Goal: Task Accomplishment & Management: Complete application form

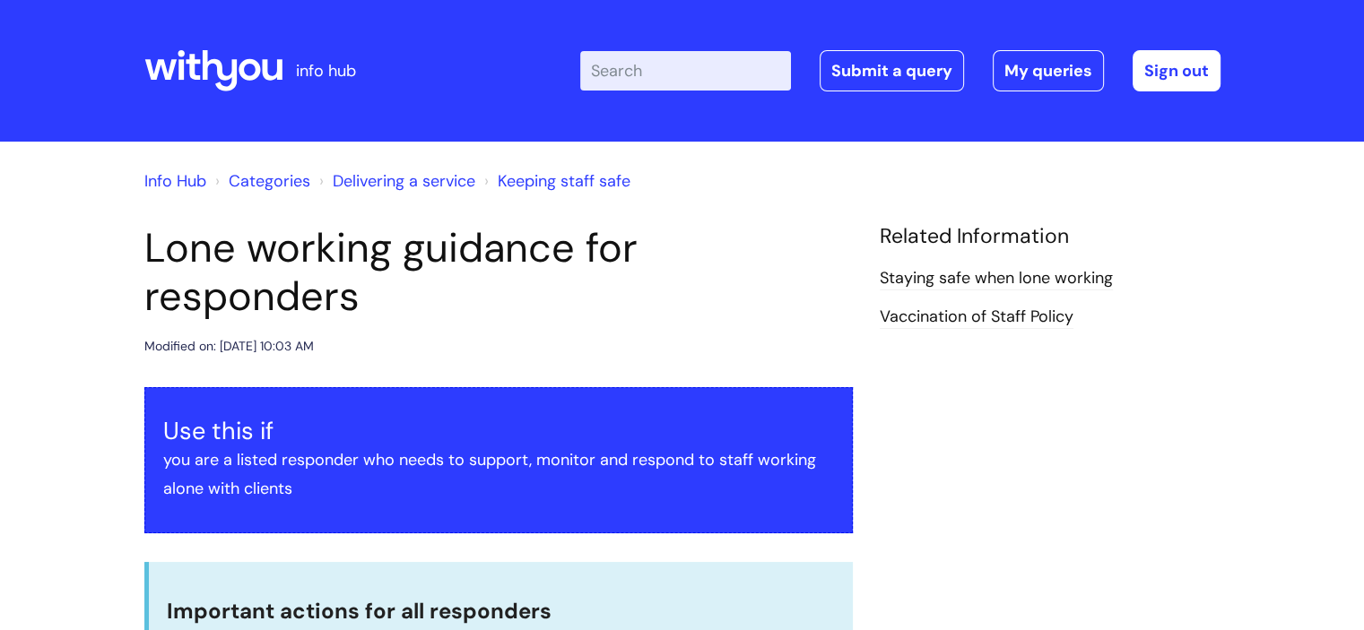
click at [711, 88] on input "Enter your search term here..." at bounding box center [685, 70] width 211 height 39
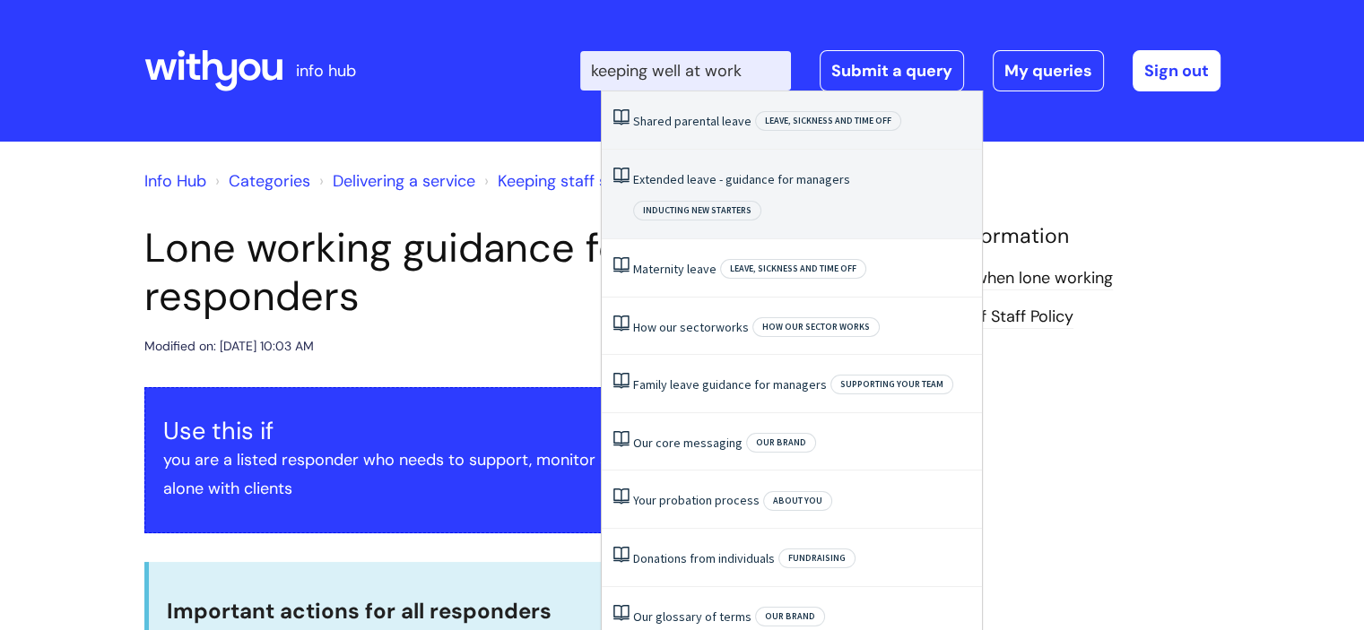
type input "keeping well at wor"
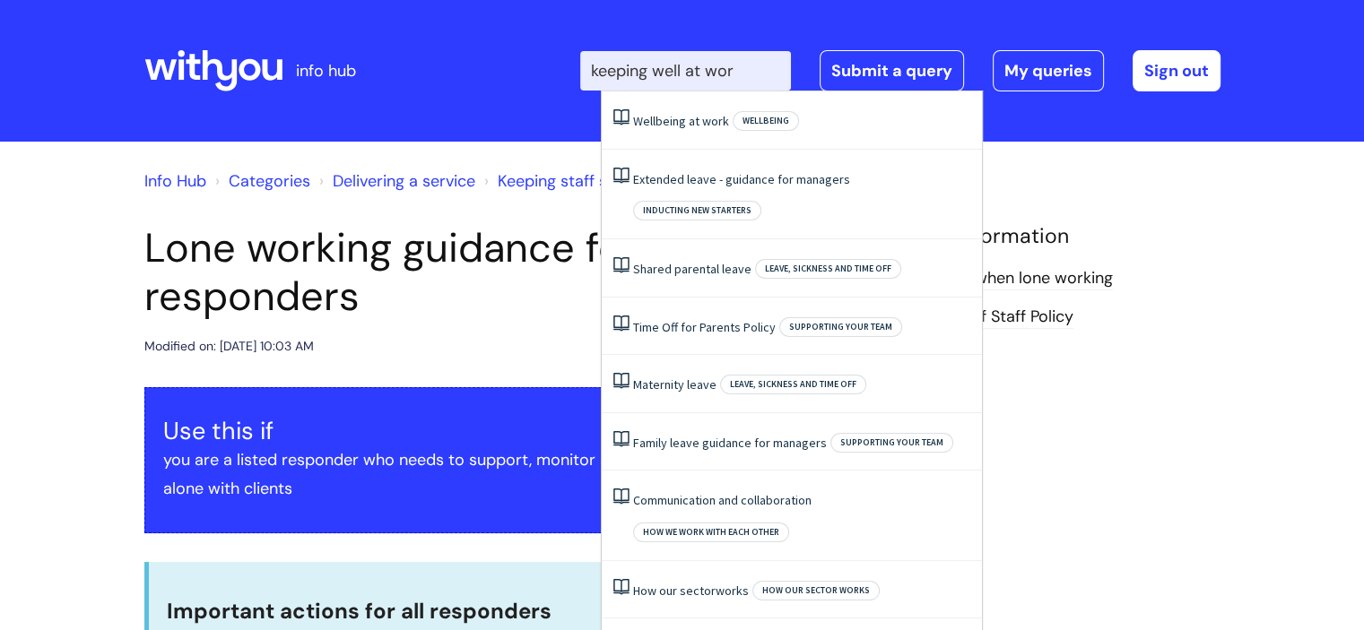
click at [720, 143] on li "Wellbeing at work Wellbeing" at bounding box center [792, 120] width 380 height 58
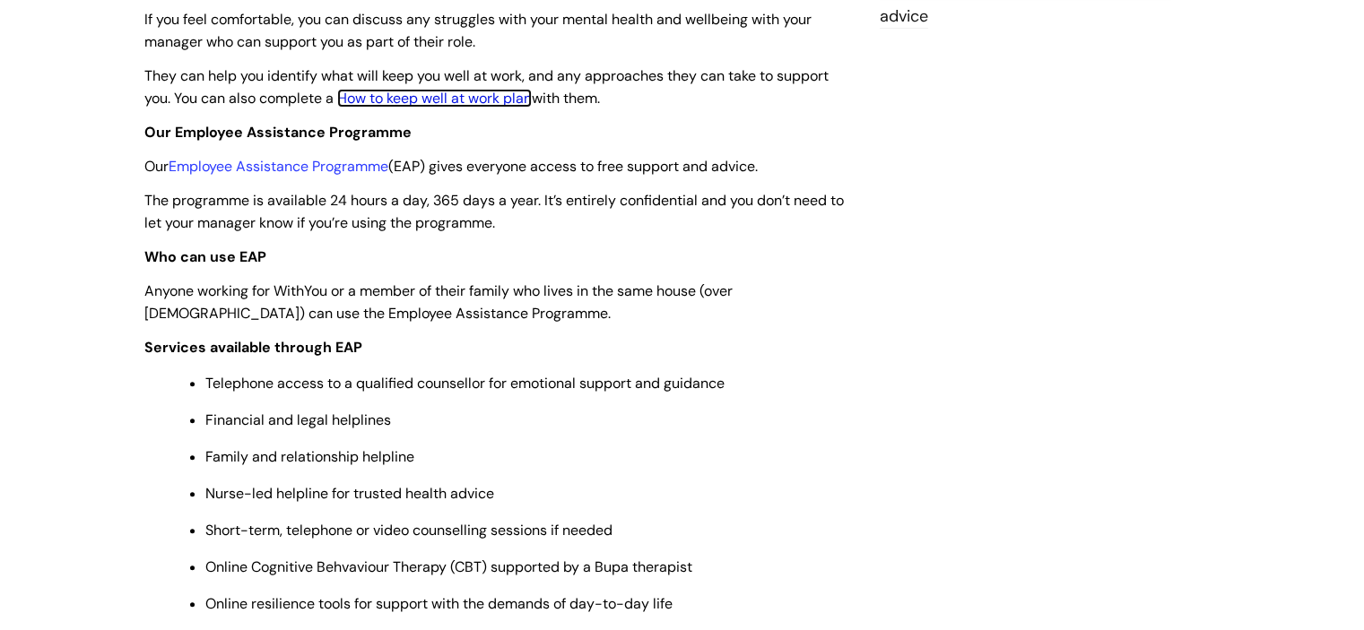
scroll to position [599, 0]
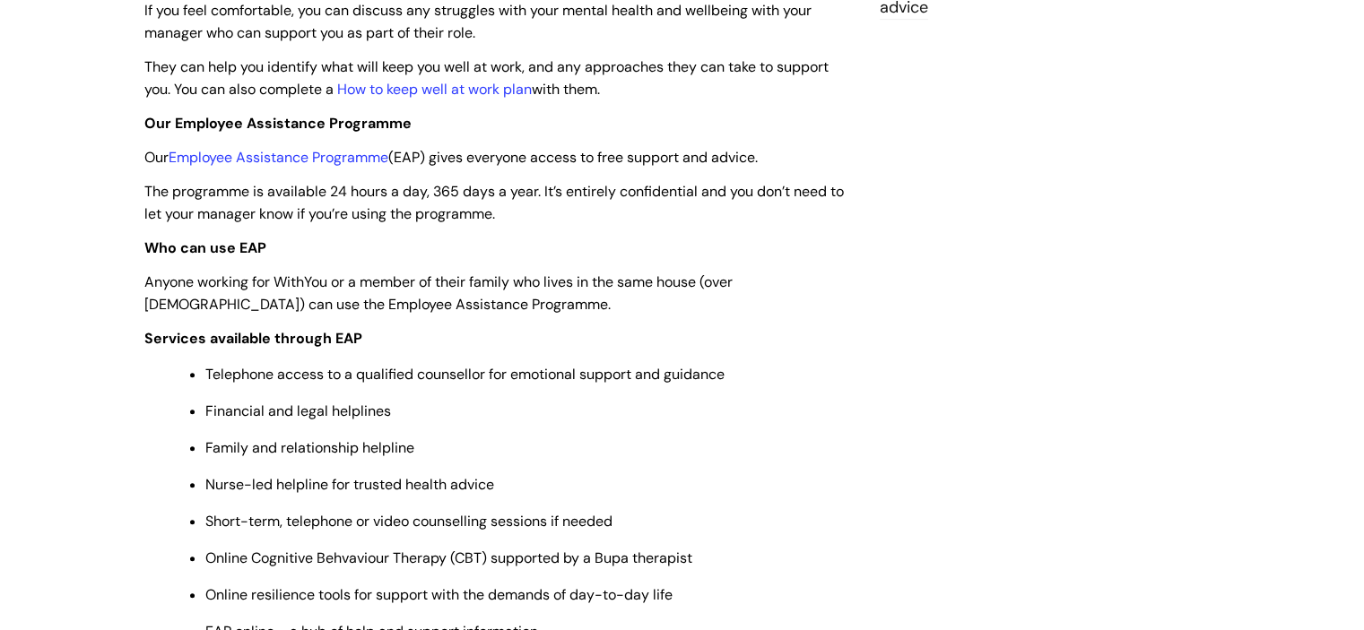
drag, startPoint x: 1362, startPoint y: 156, endPoint x: 1364, endPoint y: 184, distance: 27.9
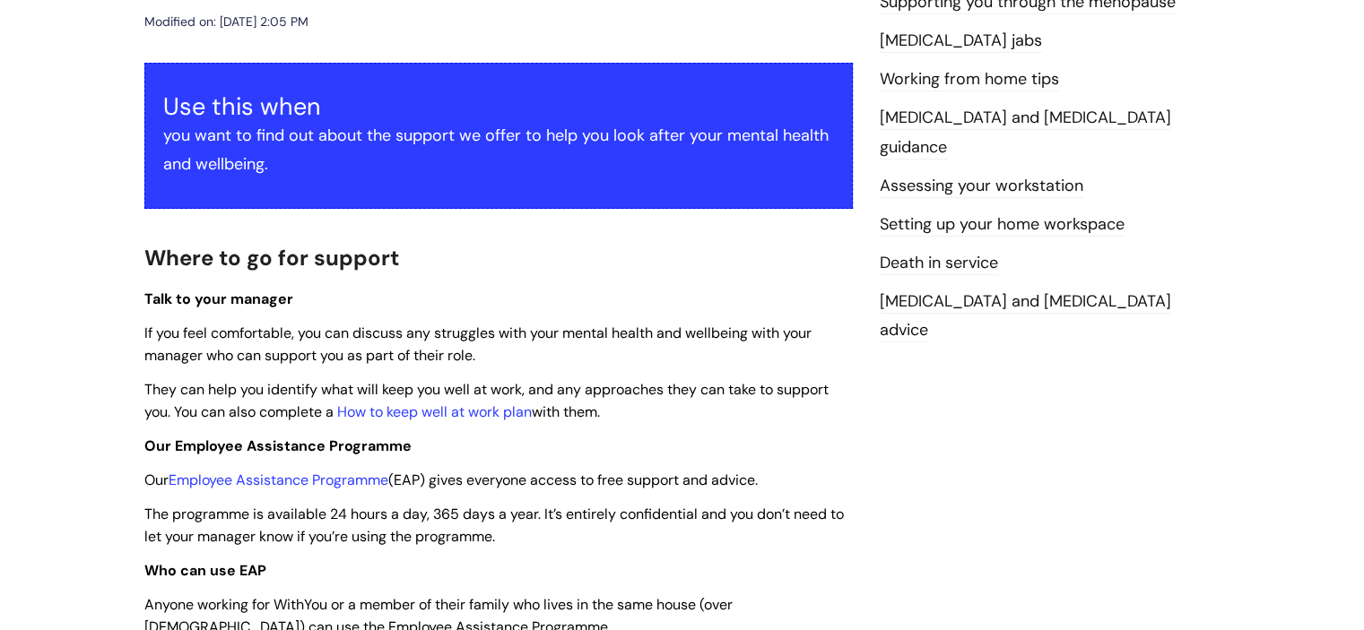
scroll to position [312, 0]
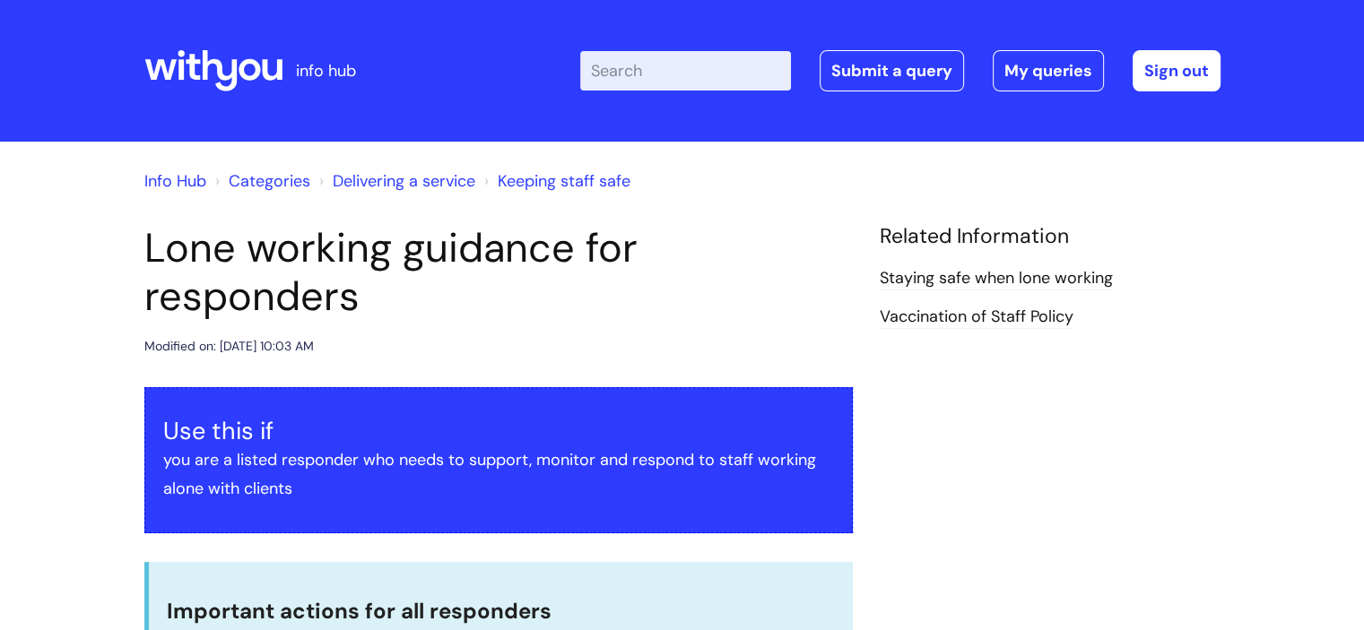
click at [745, 67] on input "Enter your search term here..." at bounding box center [685, 70] width 211 height 39
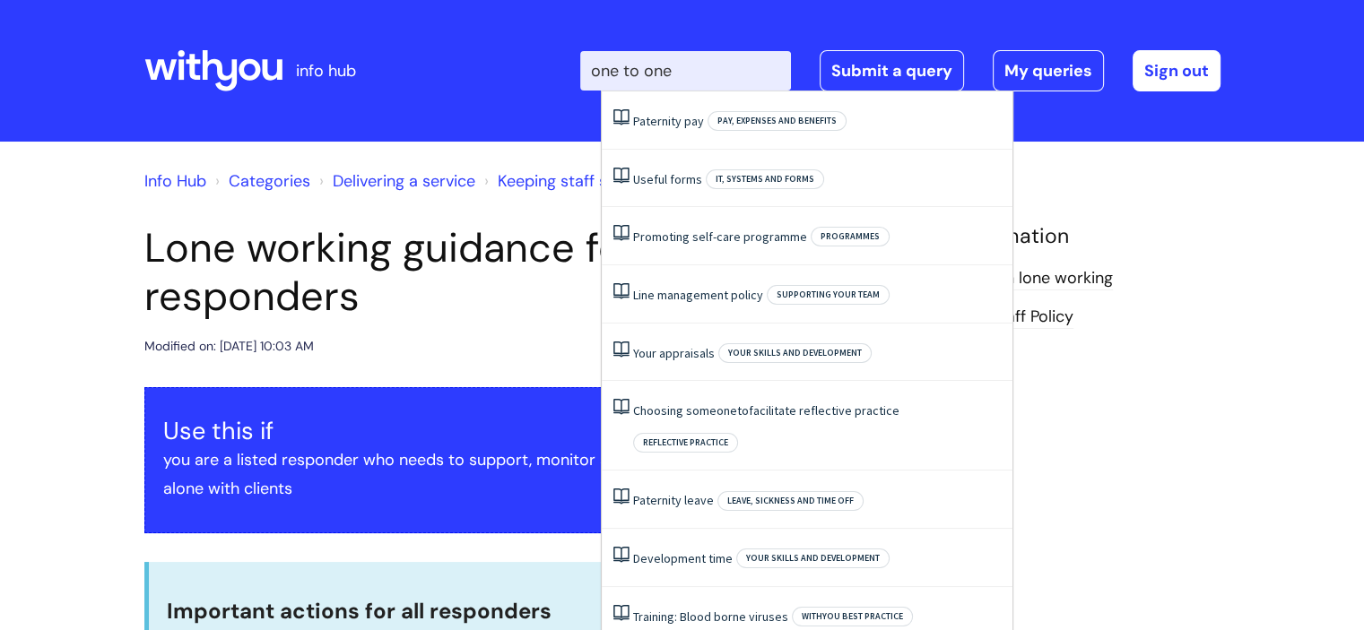
type input "one to one n"
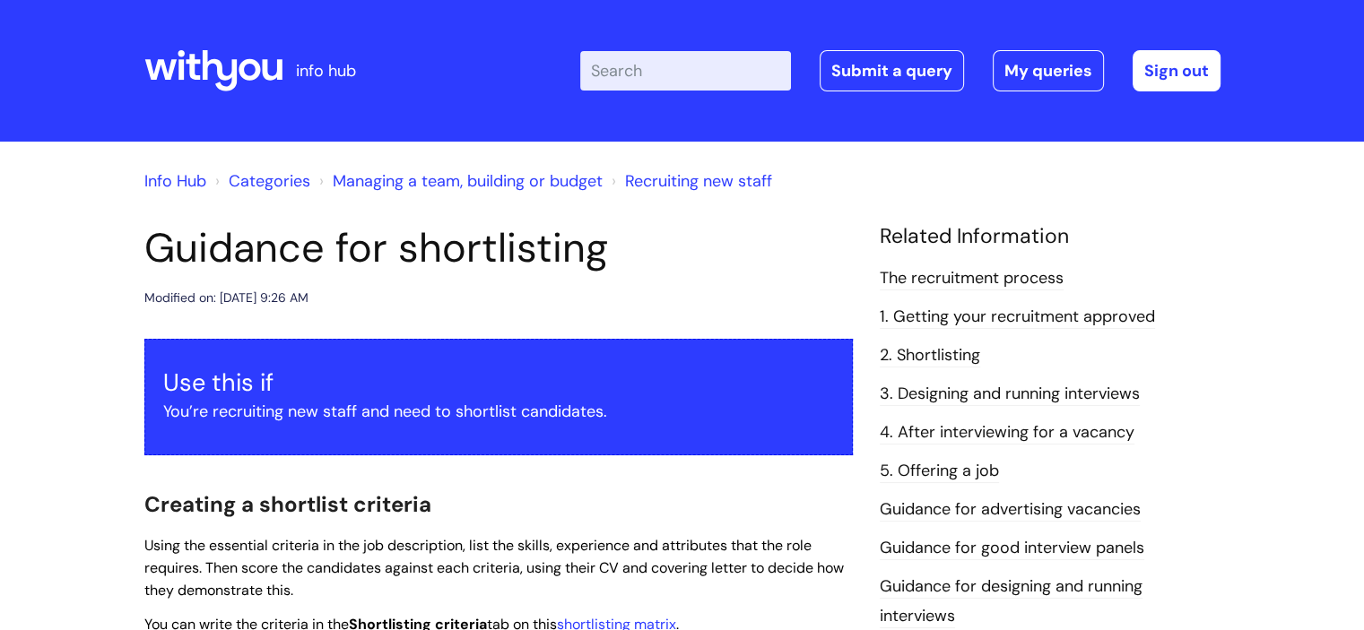
click at [696, 72] on input "Enter your search term here..." at bounding box center [685, 70] width 211 height 39
type input "usef"
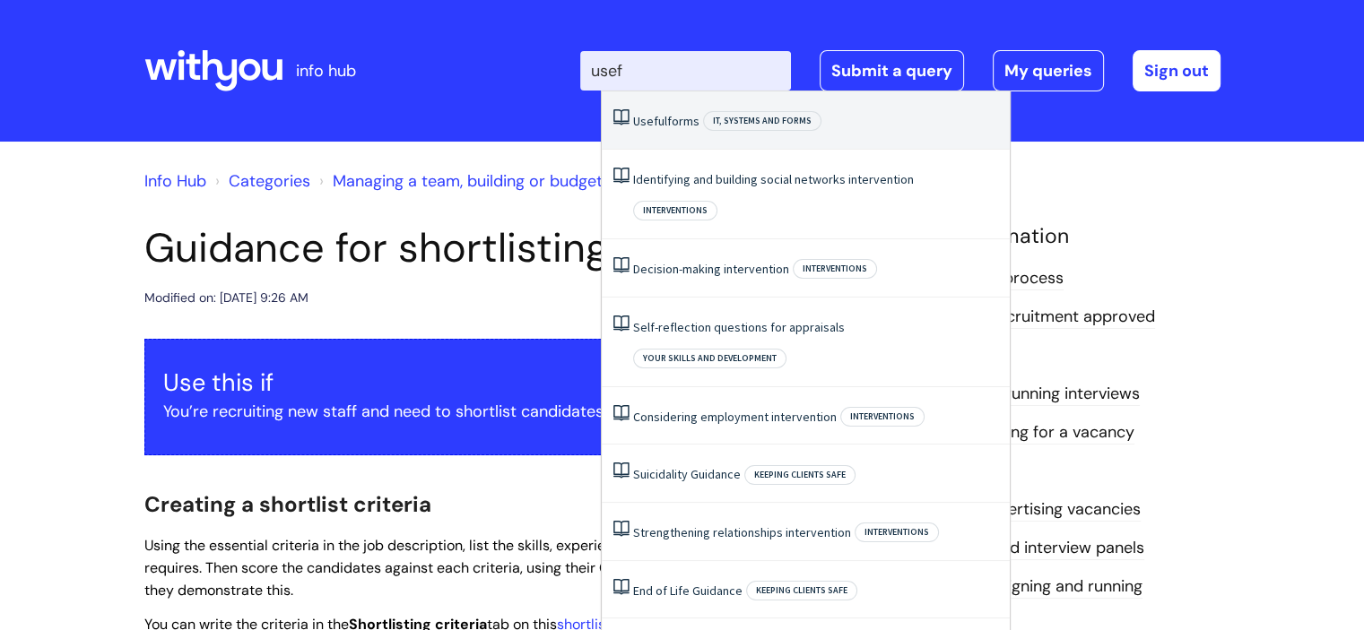
click at [683, 136] on li "Useful forms IT, systems and forms" at bounding box center [806, 120] width 408 height 58
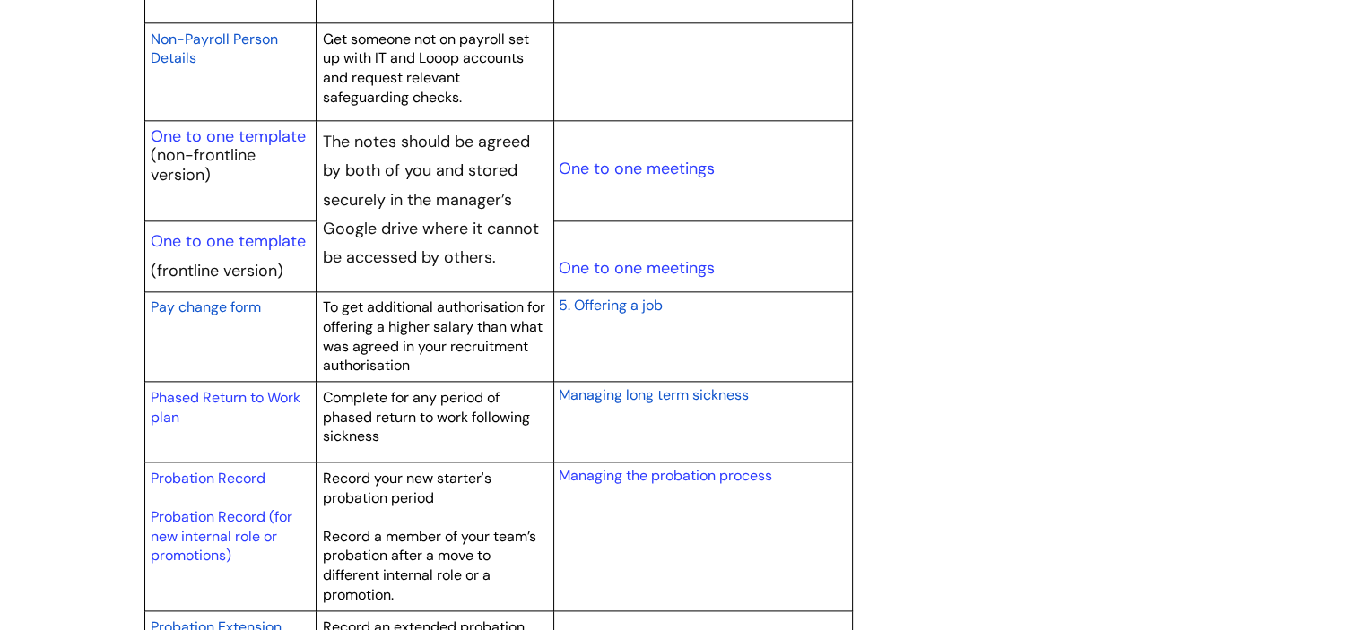
scroll to position [2134, 0]
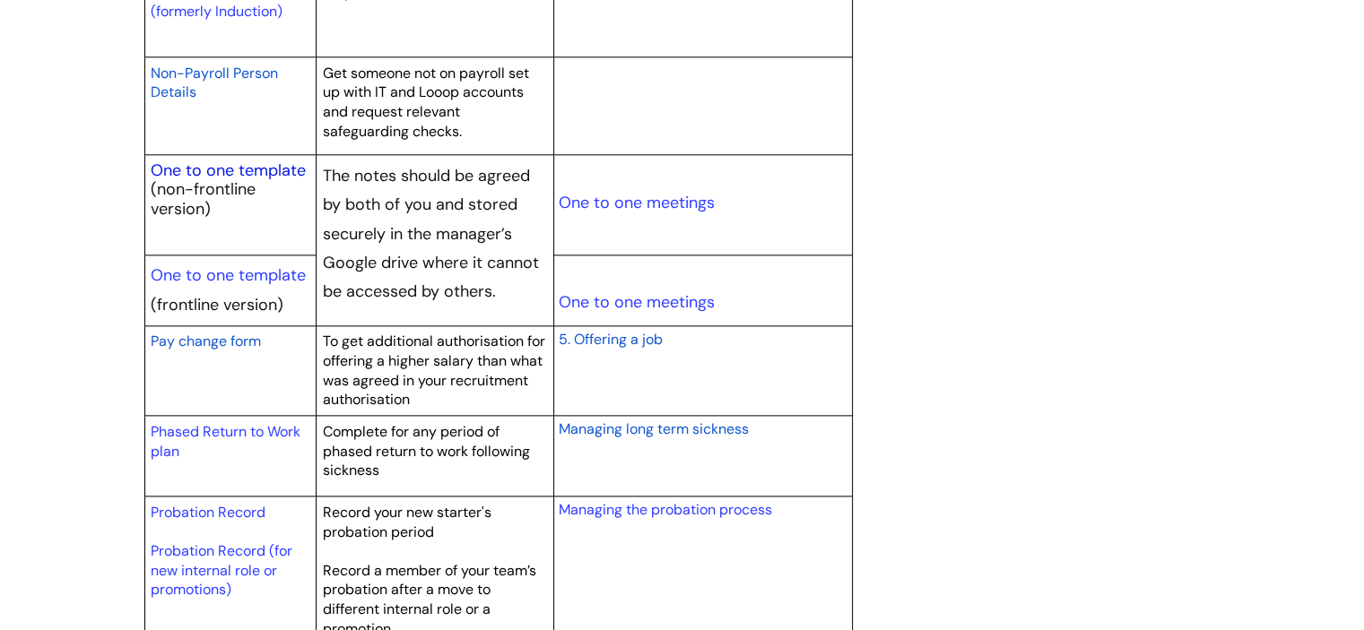
click at [226, 171] on link "One to one template" at bounding box center [228, 171] width 155 height 22
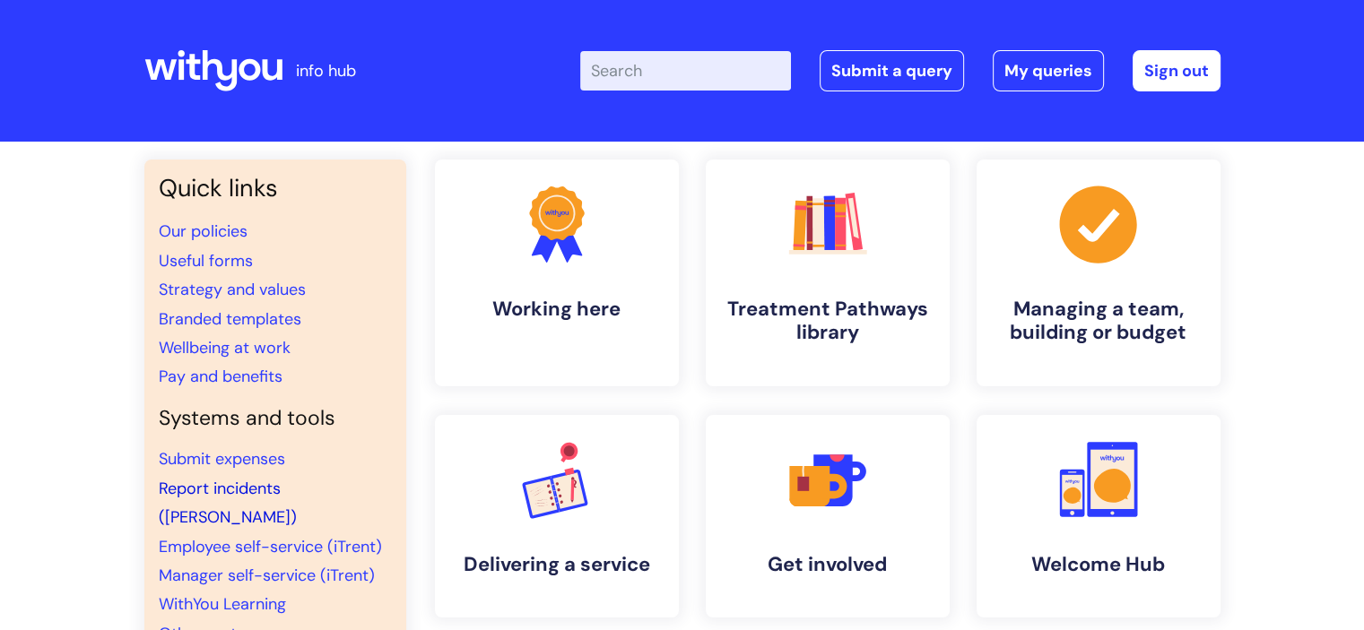
click at [232, 486] on link "Report incidents ([PERSON_NAME])" at bounding box center [228, 503] width 138 height 50
click at [679, 79] on input "Enter your search term here..." at bounding box center [685, 70] width 211 height 39
type input "w"
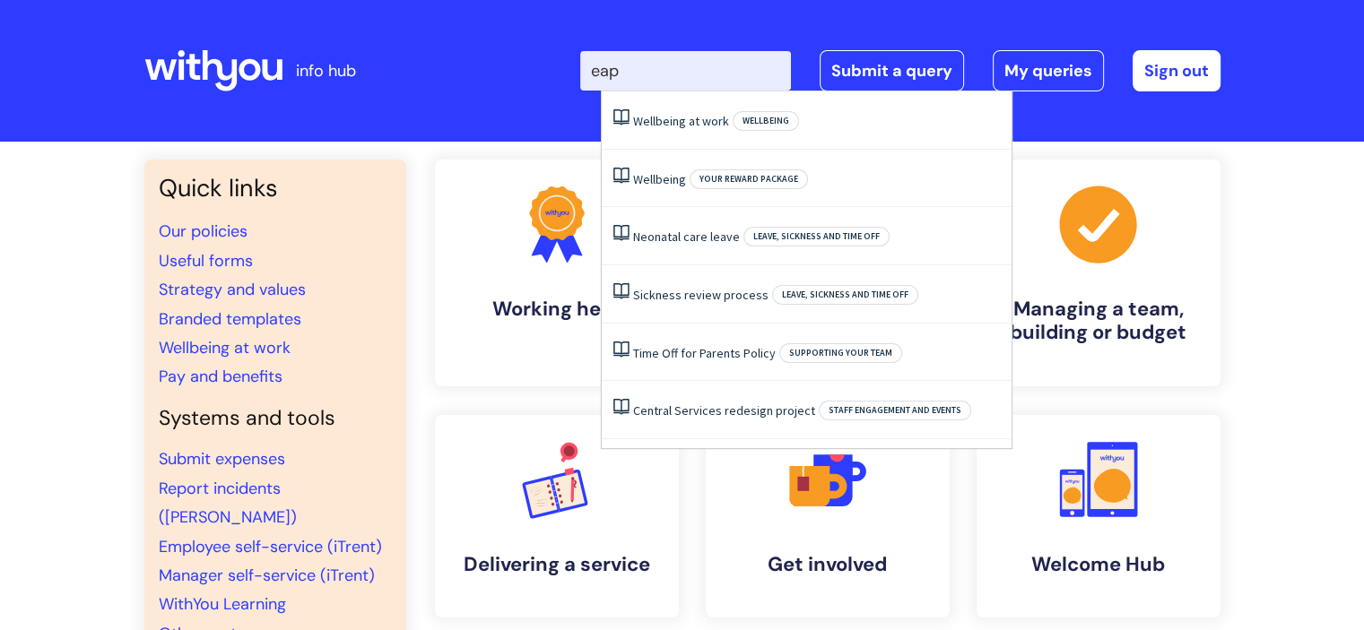
type input "eap"
click button "Search" at bounding box center [0, 0] width 0 height 0
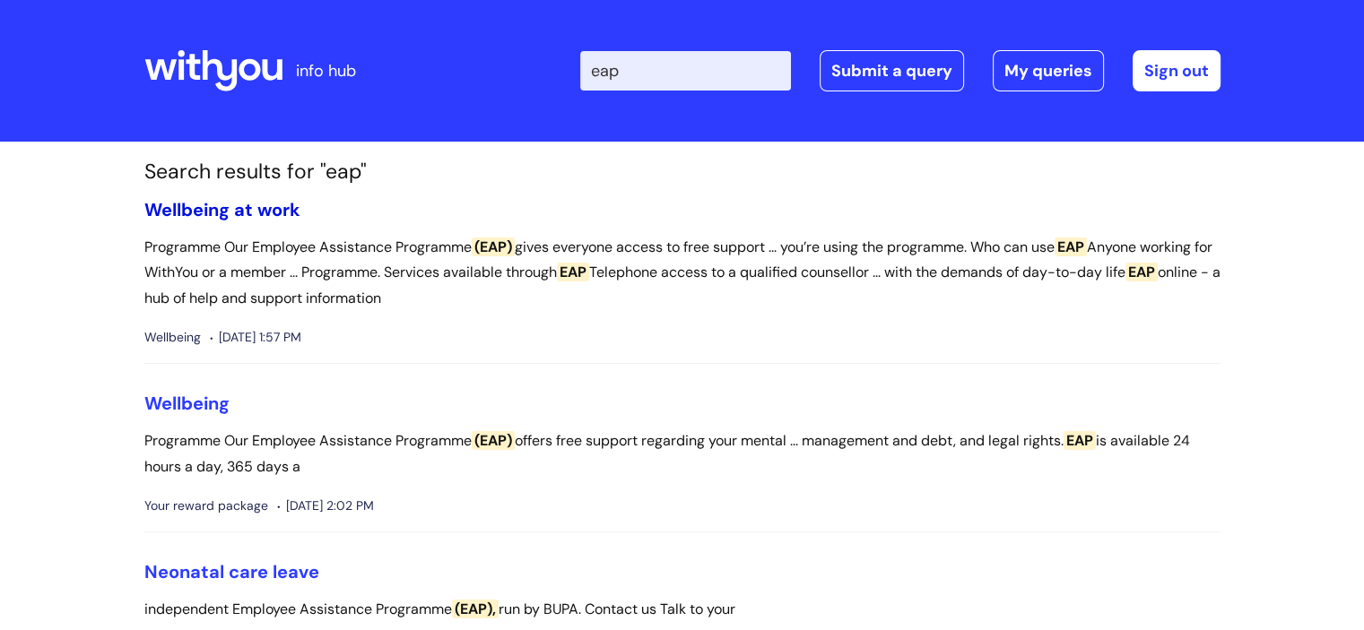
click at [248, 213] on link "Wellbeing at work" at bounding box center [222, 209] width 156 height 23
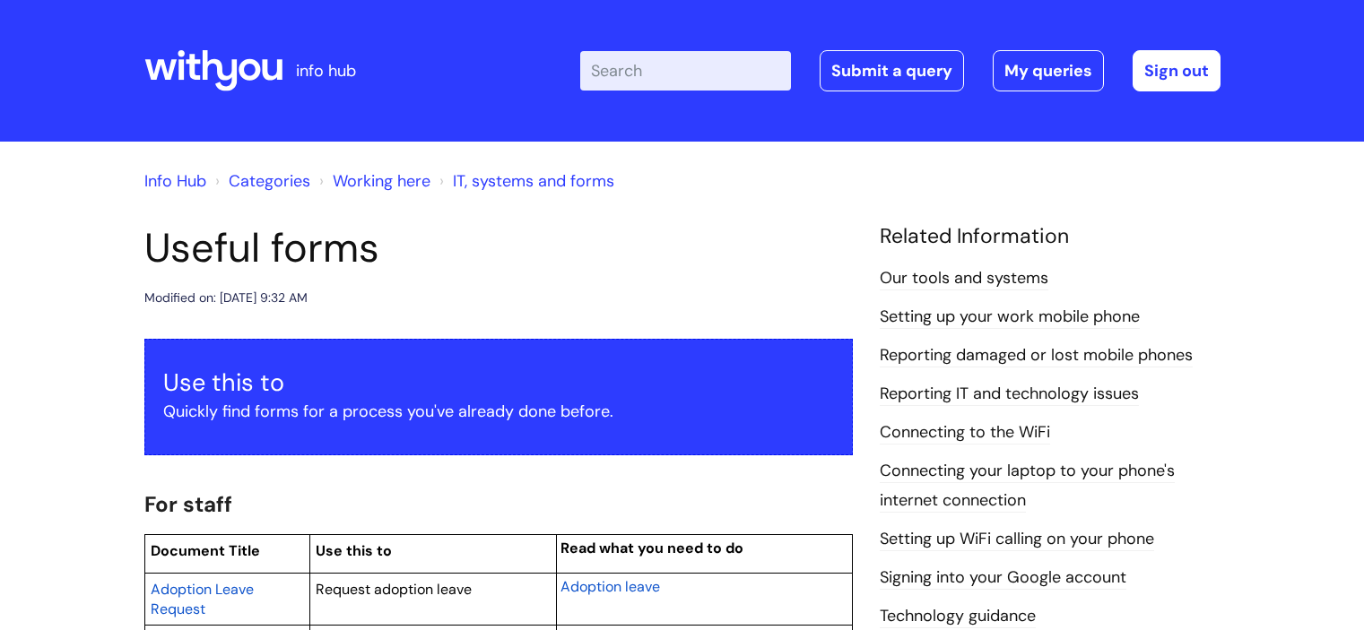
scroll to position [2134, 0]
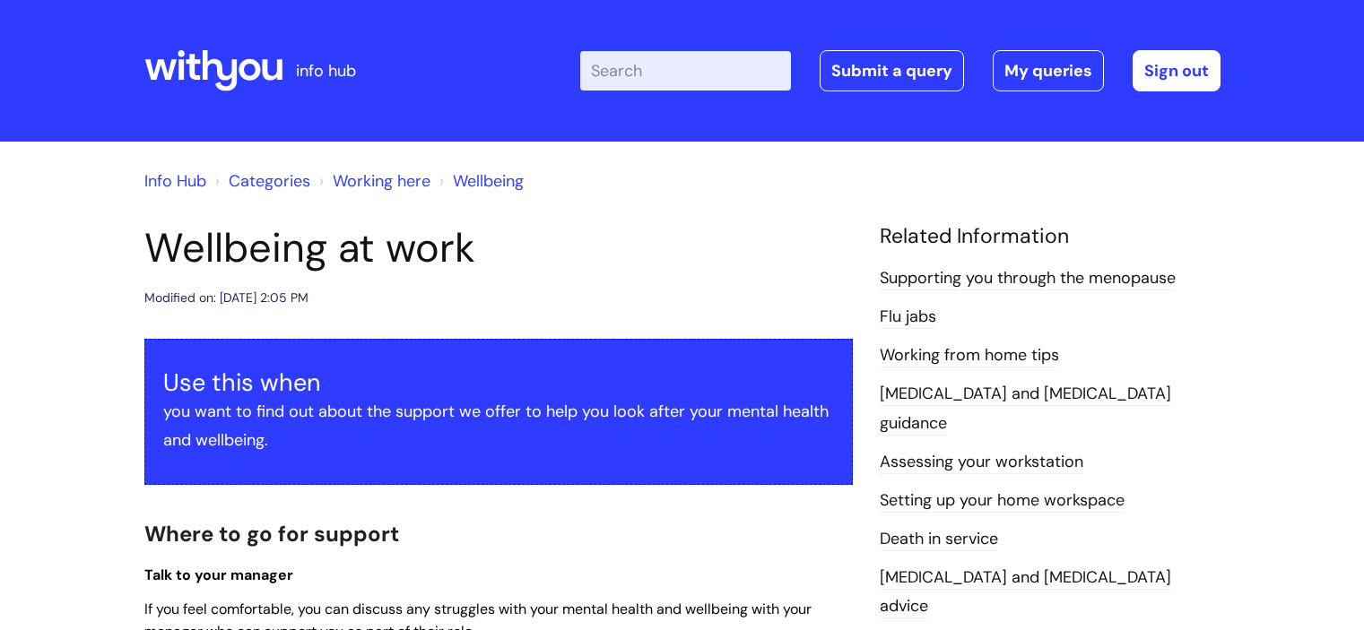
scroll to position [312, 0]
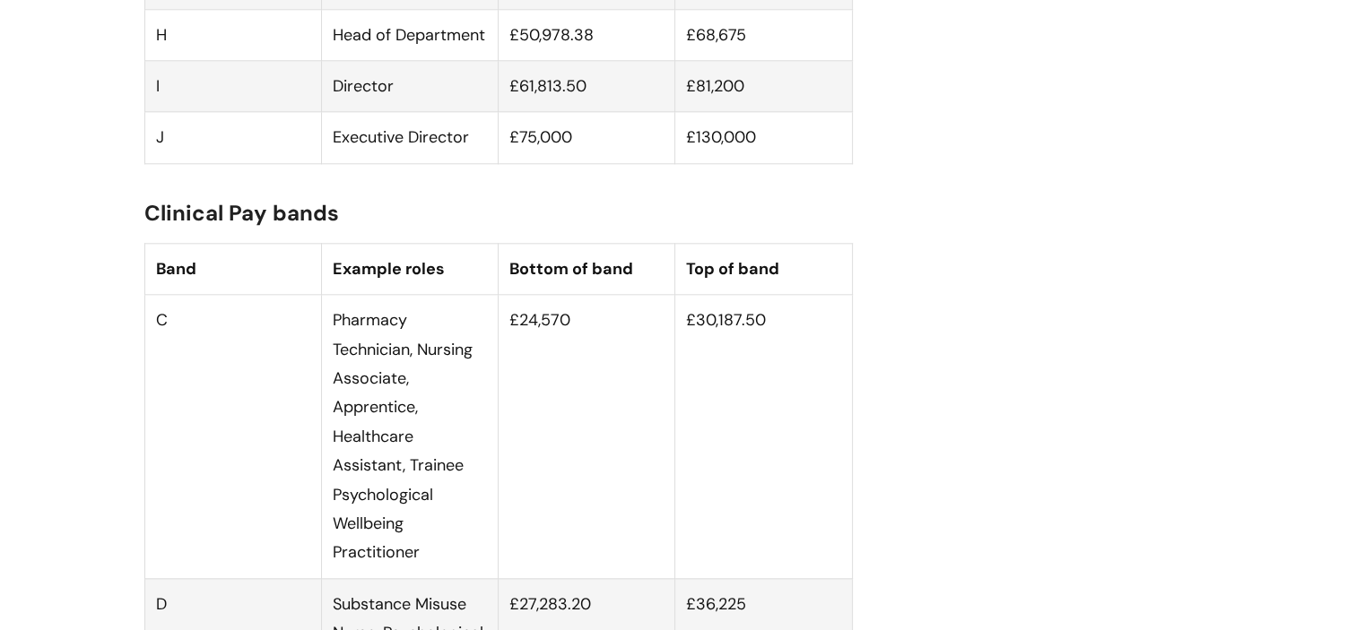
scroll to position [2001, 0]
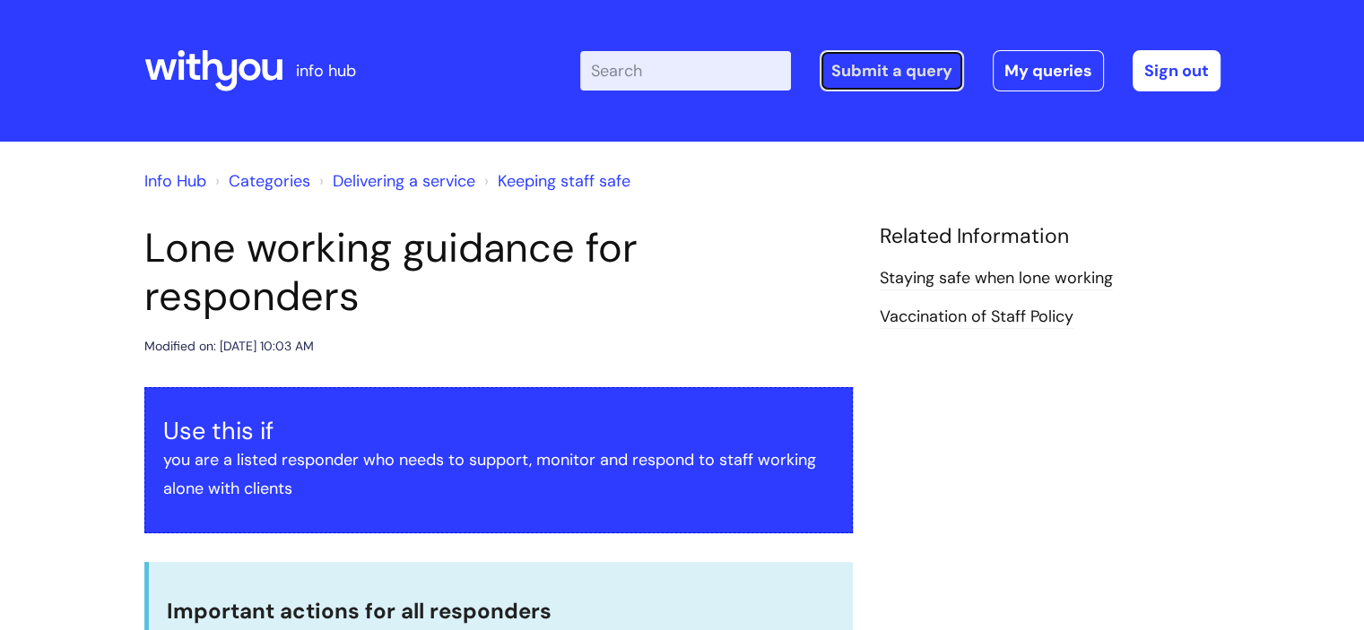
click at [915, 85] on link "Submit a query" at bounding box center [892, 70] width 144 height 41
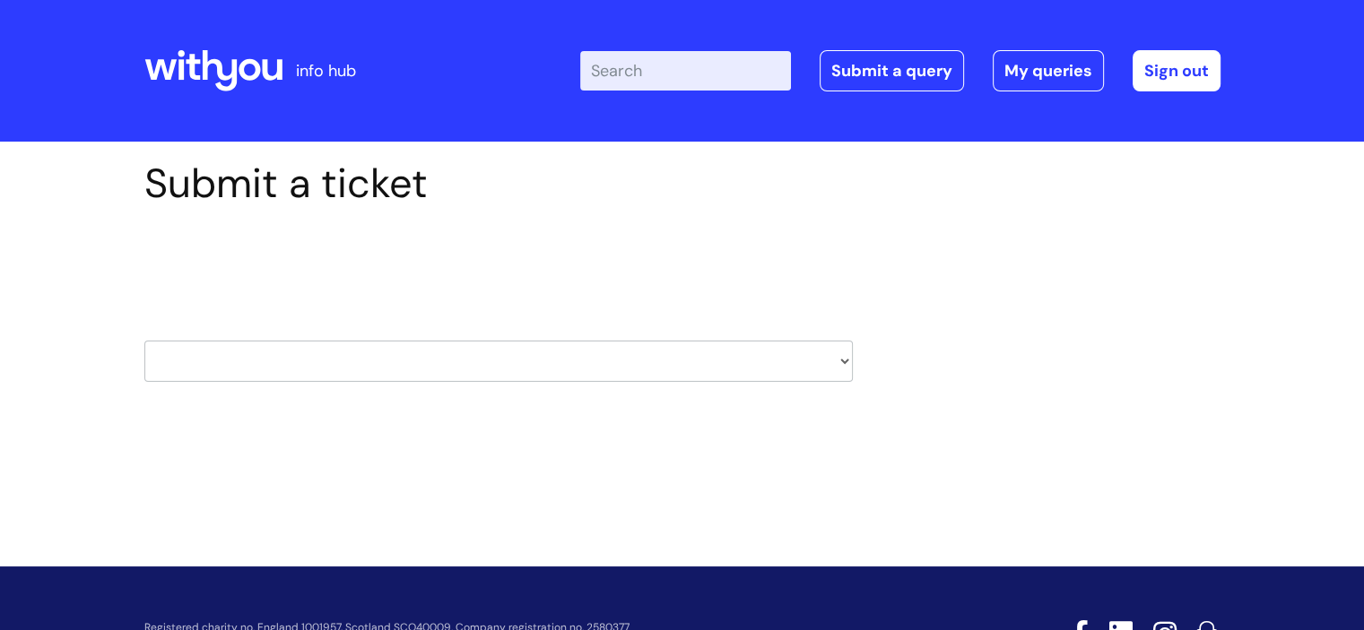
click at [681, 361] on select "HR / People IT and Support Clinical Drug Alerts Finance Accounts Data Support T…" at bounding box center [498, 361] width 708 height 41
select select "it_and_support"
click at [144, 341] on select "HR / People IT and Support Clinical Drug Alerts Finance Accounts Data Support T…" at bounding box center [498, 361] width 708 height 41
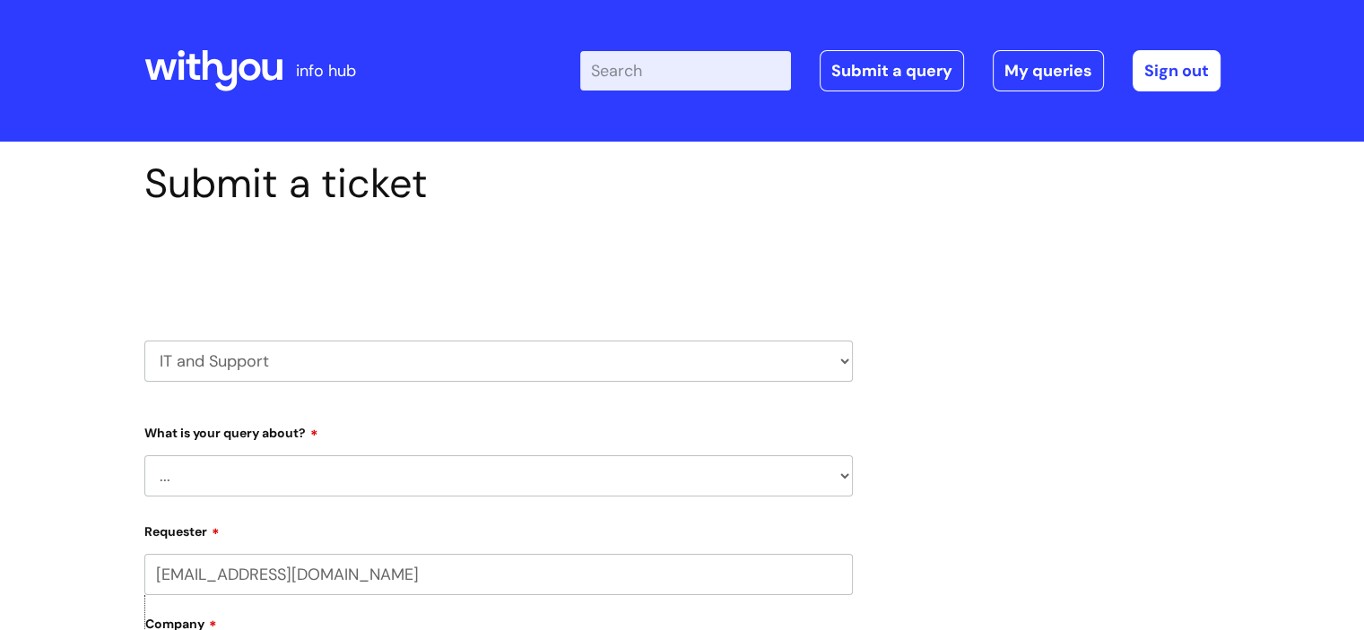
drag, startPoint x: 514, startPoint y: 462, endPoint x: 462, endPoint y: 480, distance: 55.0
click at [462, 480] on select "... Mobile Phone Reset & MFA Accounts, Starters and Leavers IT Hardware issue I…" at bounding box center [498, 476] width 708 height 41
select select "Something Else"
click at [144, 456] on select "... Mobile Phone Reset & MFA Accounts, Starters and Leavers IT Hardware issue I…" at bounding box center [498, 476] width 708 height 41
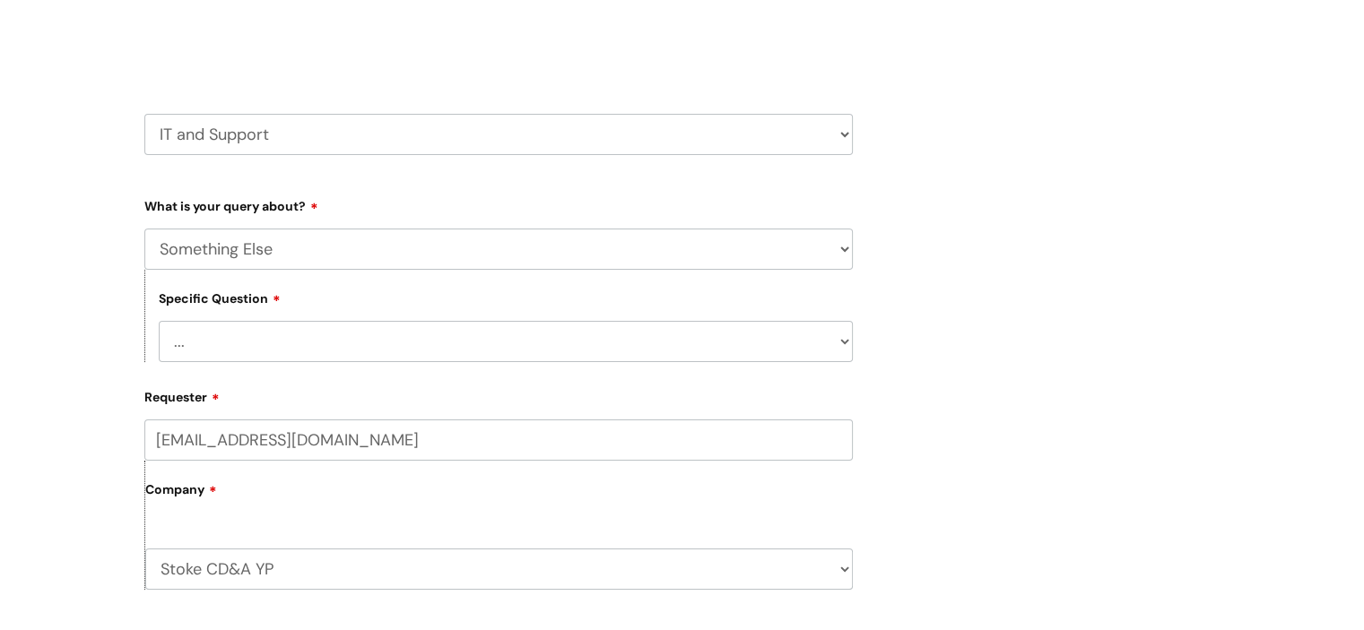
scroll to position [226, 0]
click at [797, 333] on select "... My problem is not listed" at bounding box center [506, 342] width 694 height 41
select select "My problem is not listed"
click at [159, 322] on select "... My problem is not listed" at bounding box center [506, 342] width 694 height 41
click at [775, 246] on select "... Mobile Phone Reset & MFA Accounts, Starters and Leavers IT Hardware issue I…" at bounding box center [498, 250] width 708 height 41
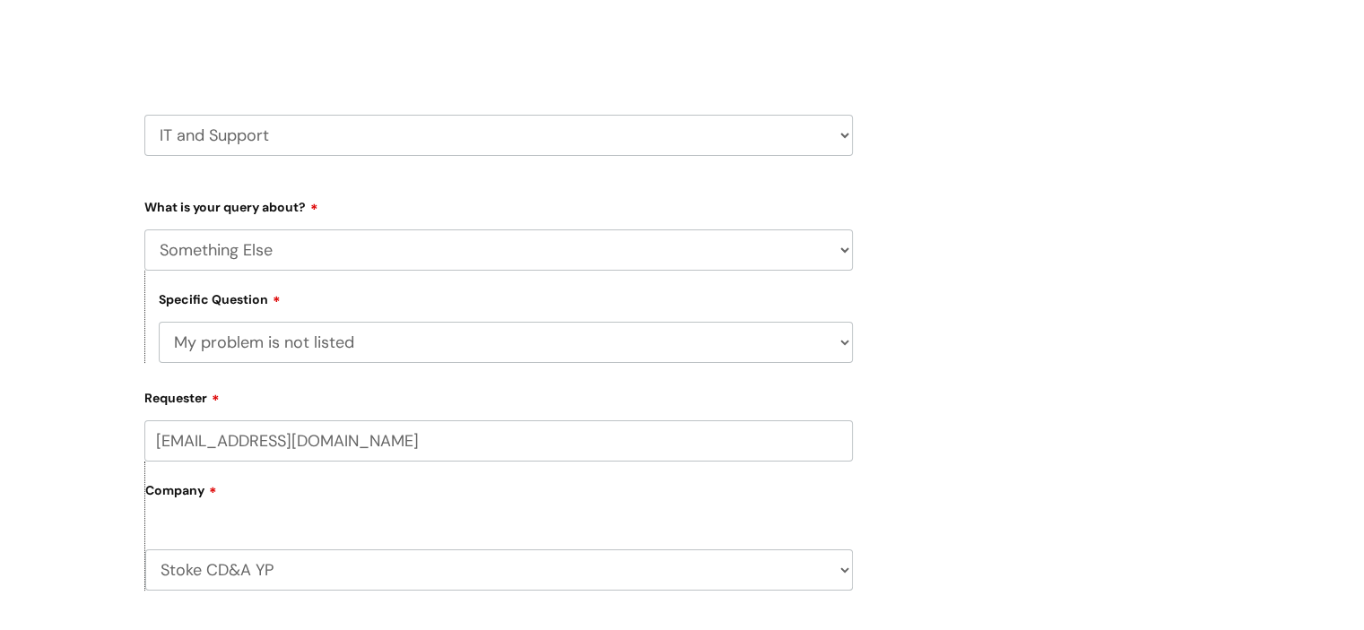
select select "Accounts, Starters and Leavers"
click at [144, 230] on select "... Mobile Phone Reset & MFA Accounts, Starters and Leavers IT Hardware issue I…" at bounding box center [498, 250] width 708 height 41
select select
click at [374, 508] on label "Company" at bounding box center [499, 497] width 708 height 40
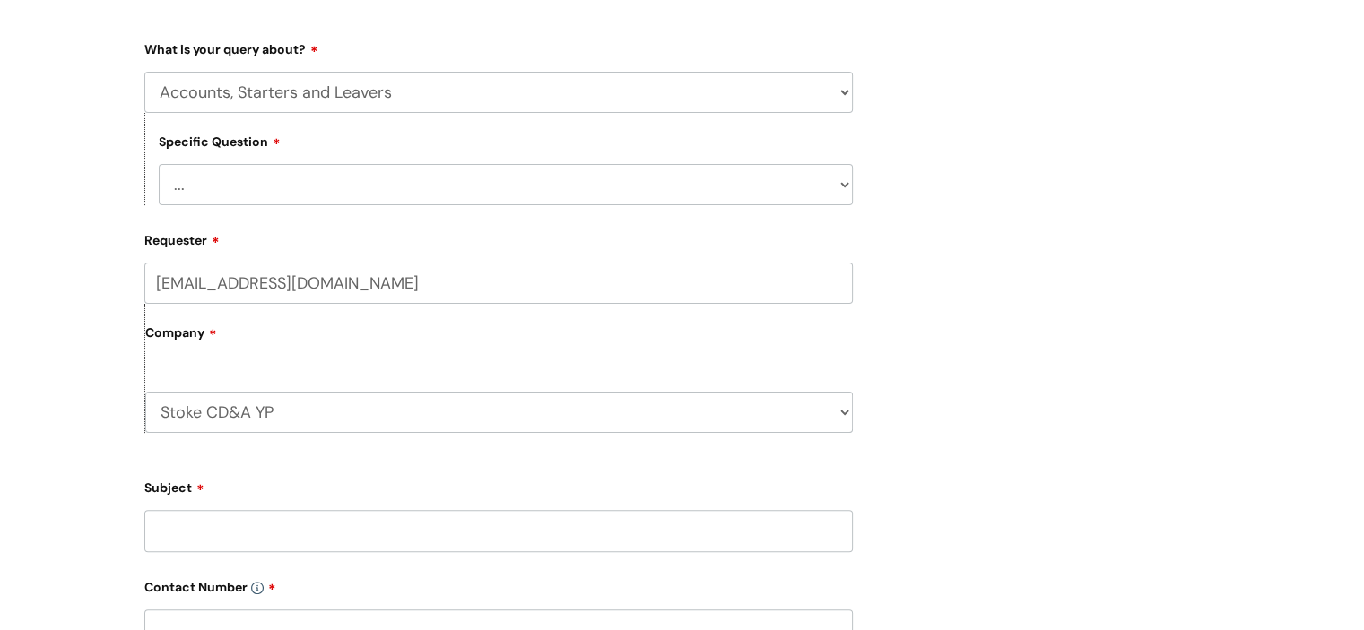
scroll to position [434, 0]
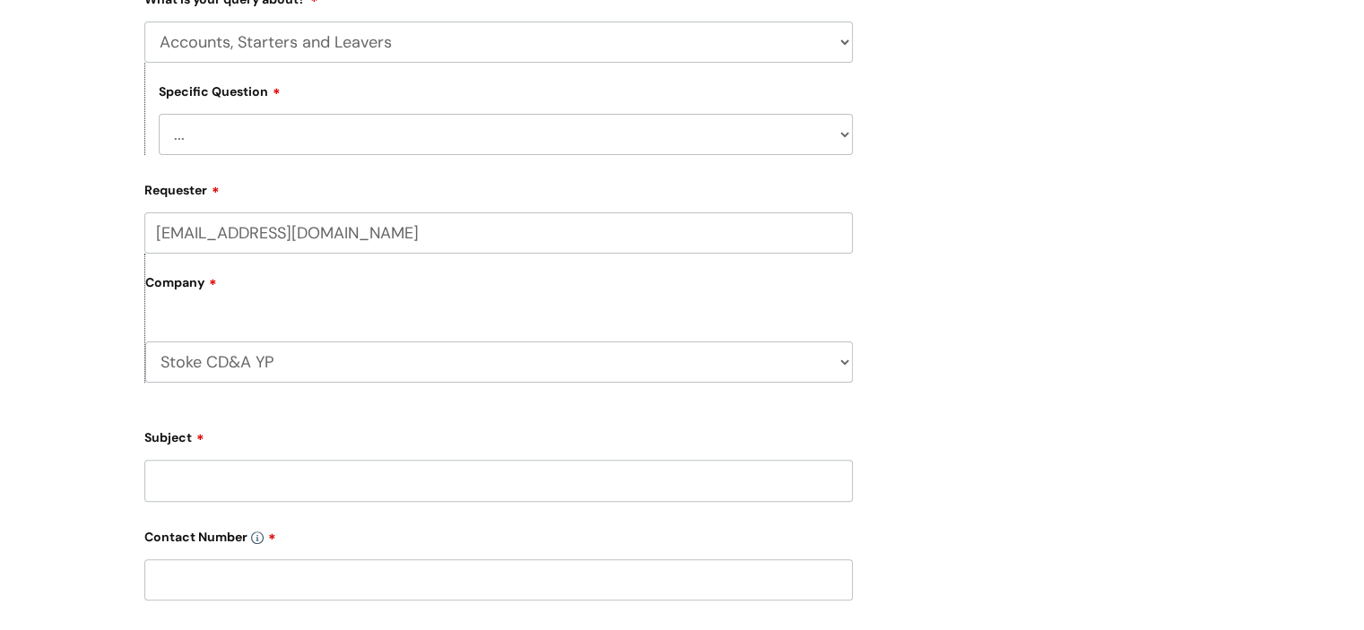
click at [752, 464] on input "Subject" at bounding box center [498, 480] width 708 height 41
type input "E"
type input "YP stoke email"
click at [651, 576] on input "text" at bounding box center [498, 580] width 708 height 41
click at [458, 150] on select "... I have a new starter I have a leaver I need to make a change to an account …" at bounding box center [506, 134] width 694 height 41
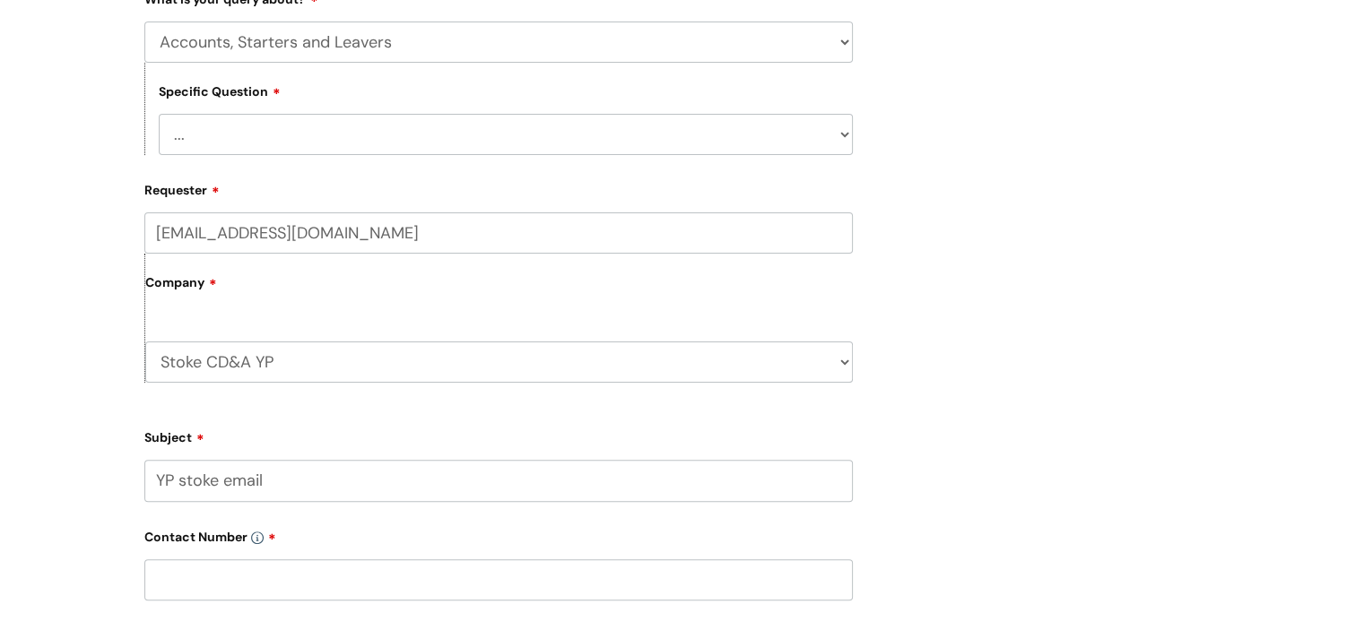
select select "I need some information about an account"
click at [159, 114] on select "... I have a new starter I have a leaver I need to make a change to an account …" at bounding box center [506, 134] width 694 height 41
click at [461, 579] on input "text" at bounding box center [498, 580] width 708 height 41
paste input "07812703039"
type input "07812703039"
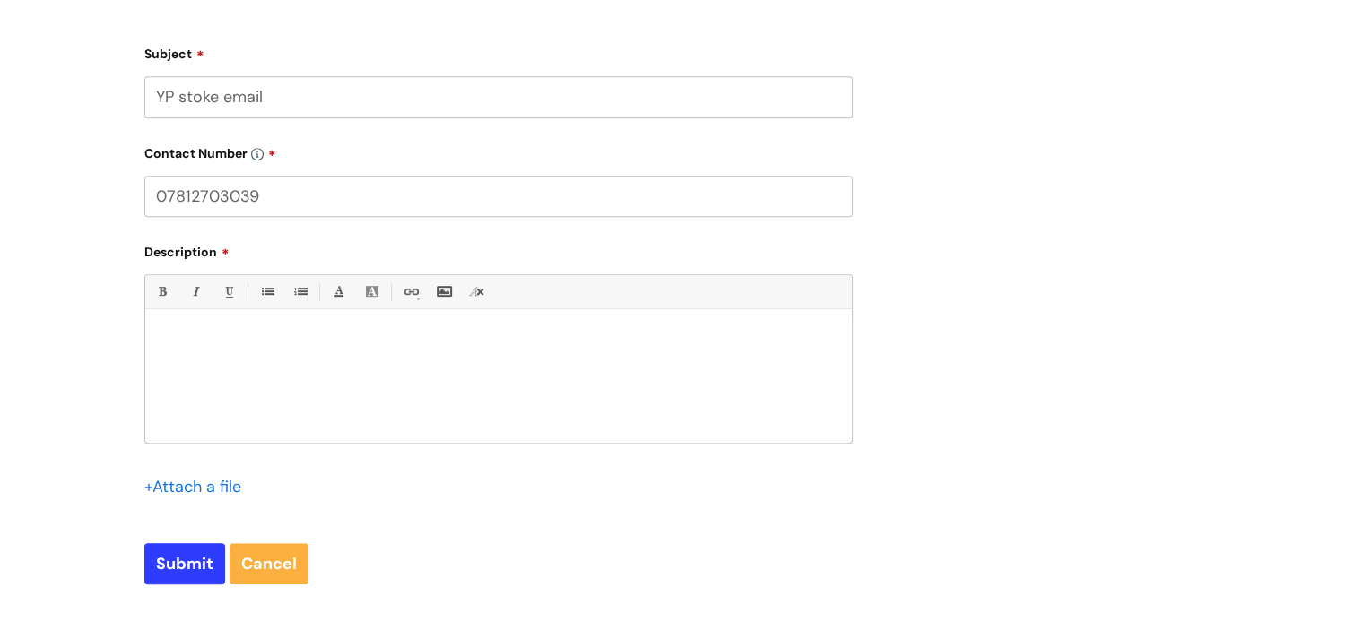
scroll to position [830, 0]
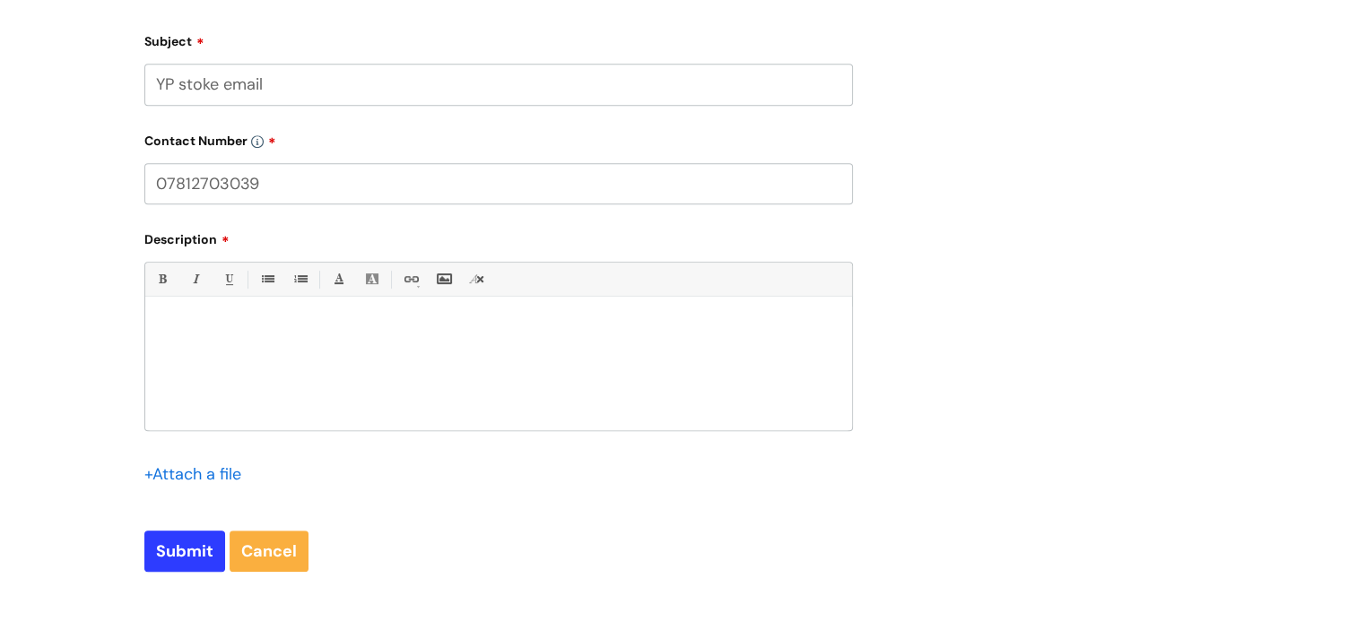
click at [573, 365] on div at bounding box center [498, 369] width 707 height 124
drag, startPoint x: 570, startPoint y: 359, endPoint x: 439, endPoint y: 340, distance: 132.3
click at [439, 340] on div at bounding box center [498, 369] width 707 height 124
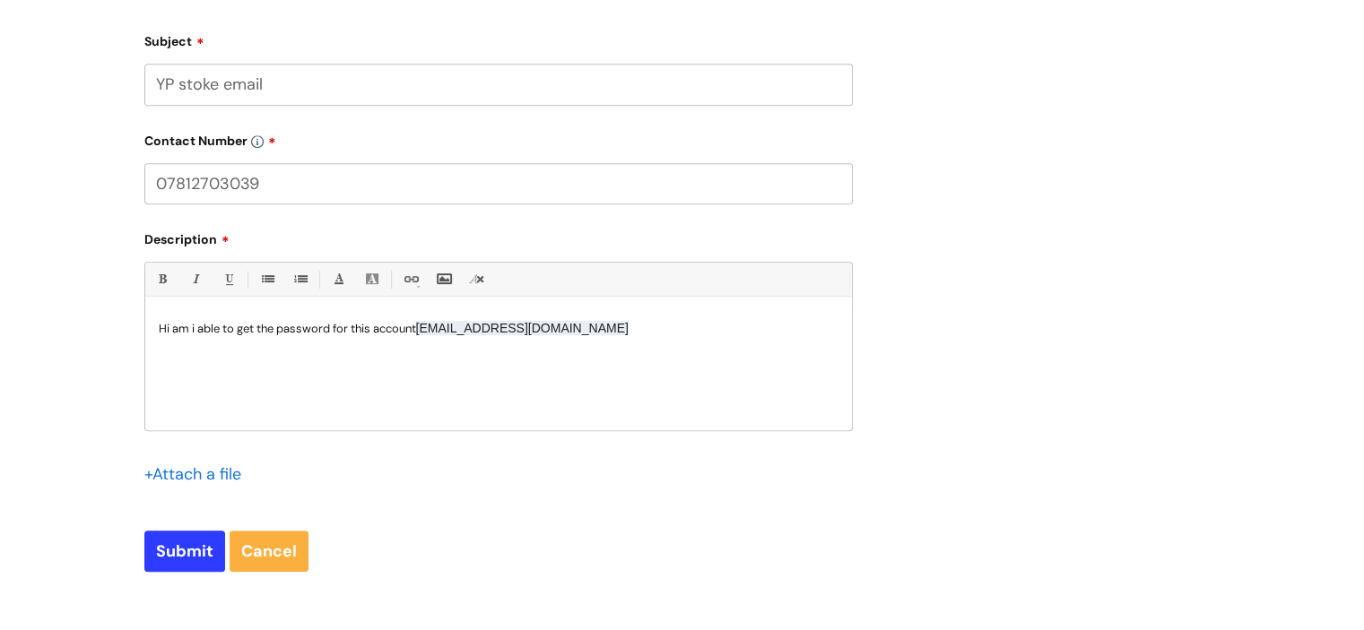
click at [631, 342] on div "Hi am i able to get the password for this account ypreferrals@sotcdas.org.uk" at bounding box center [498, 369] width 707 height 124
drag, startPoint x: 585, startPoint y: 335, endPoint x: 423, endPoint y: 324, distance: 161.8
click at [423, 324] on p "Hi am i able to get the password for this account ypreferrals@sotcdas.org.uk" at bounding box center [499, 328] width 680 height 17
click at [279, 315] on div "Hi am i able to get the password for this account ypreferrals@sotcdas.org.uk" at bounding box center [498, 369] width 707 height 124
click at [284, 318] on div "Hi am i able to get the password for this account ypreferrals@sotcdas.org.uk" at bounding box center [498, 369] width 707 height 124
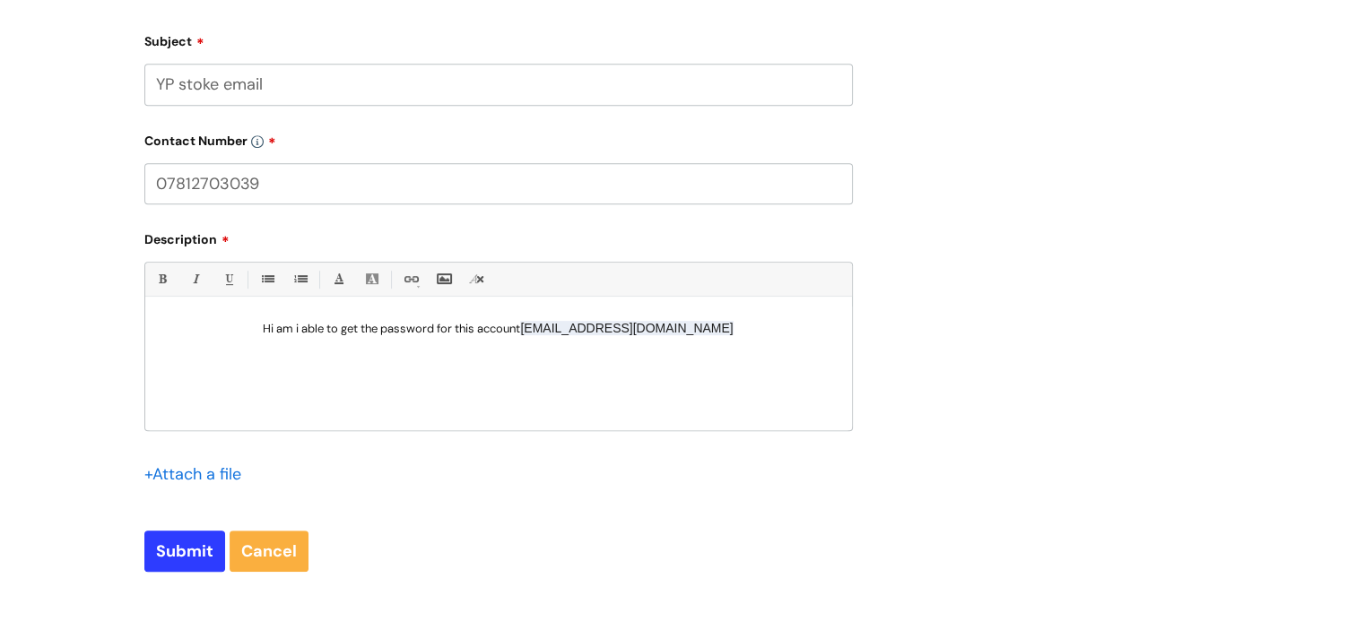
click at [696, 333] on span "[EMAIL_ADDRESS][DOMAIN_NAME]" at bounding box center [626, 328] width 213 height 14
click at [717, 335] on p "Hi am i able to get the password for this account ypreferrals@sotcdas.org.uk" at bounding box center [499, 328] width 680 height 17
click at [263, 333] on p "Hi am i able to get the password for this account" at bounding box center [499, 328] width 680 height 16
click at [235, 320] on p "Hi am i able to get the password for this account" at bounding box center [499, 328] width 680 height 16
click at [707, 361] on div "Hi am i able to get the password for this account" at bounding box center [498, 369] width 707 height 124
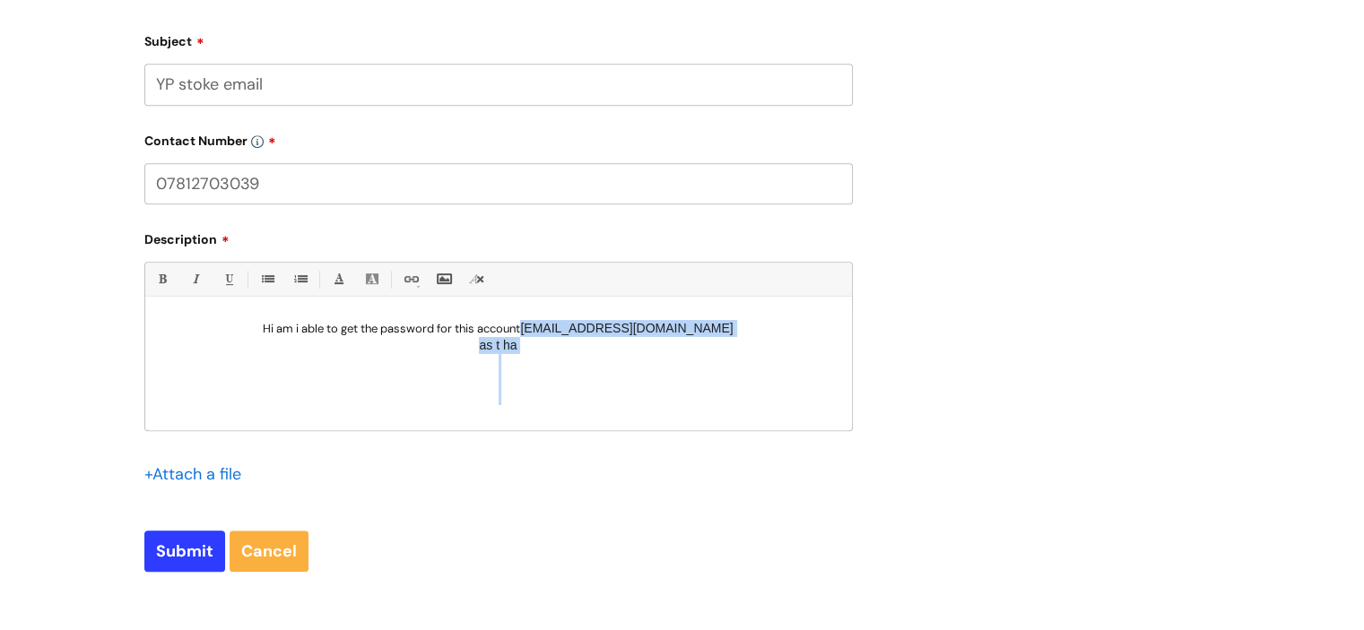
scroll to position [4, 0]
drag, startPoint x: 544, startPoint y: 322, endPoint x: 693, endPoint y: 437, distance: 188.0
click at [693, 437] on div "Bold (Ctrl-B) Italic (Ctrl-I) Underline(Ctrl-U) • Unordered List (Ctrl-Shift-7)…" at bounding box center [498, 386] width 708 height 249
drag, startPoint x: 339, startPoint y: 275, endPoint x: 333, endPoint y: 290, distance: 15.7
click at [333, 290] on link "Font Color" at bounding box center [338, 279] width 22 height 22
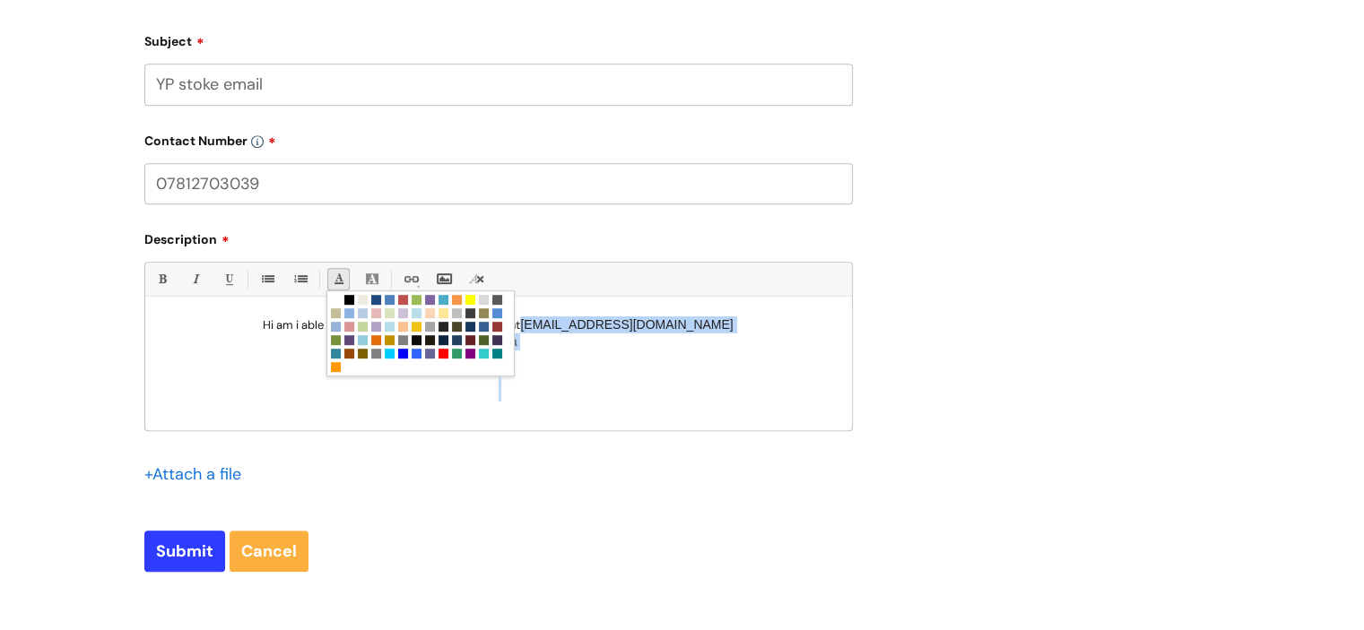
click at [341, 275] on link "Font Color" at bounding box center [338, 279] width 22 height 22
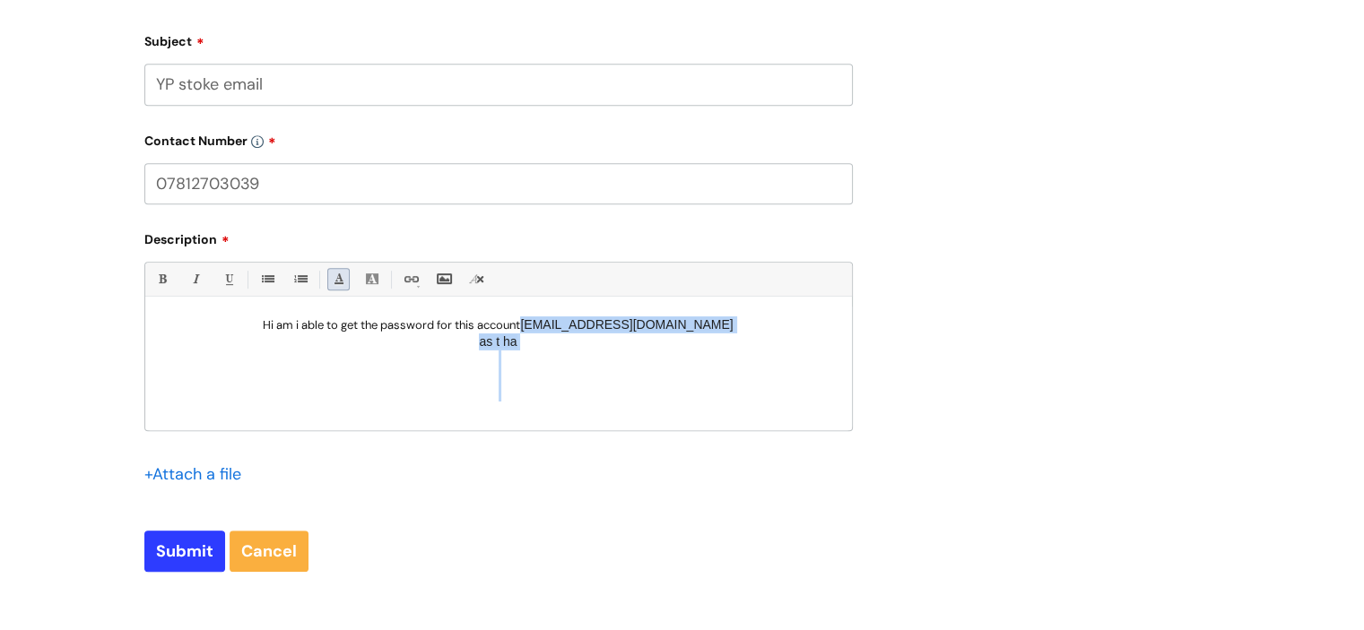
click at [341, 275] on link "Font Color" at bounding box center [338, 279] width 22 height 22
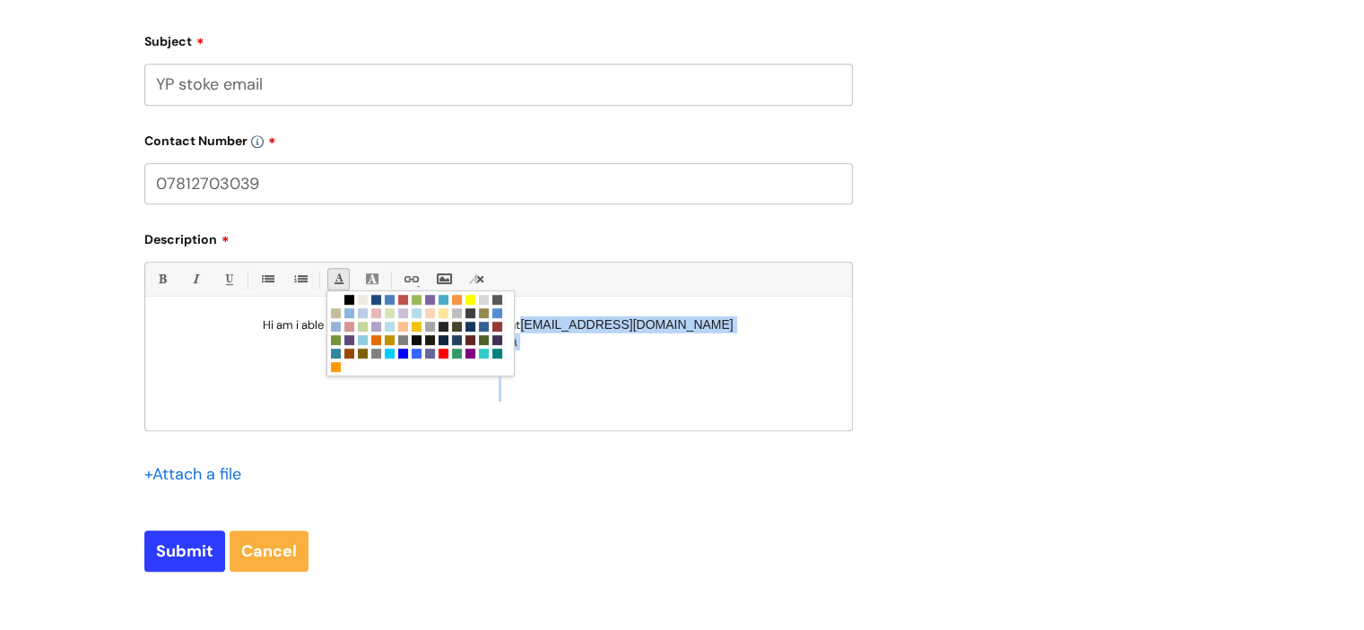
click at [341, 275] on link "Font Color" at bounding box center [338, 279] width 22 height 22
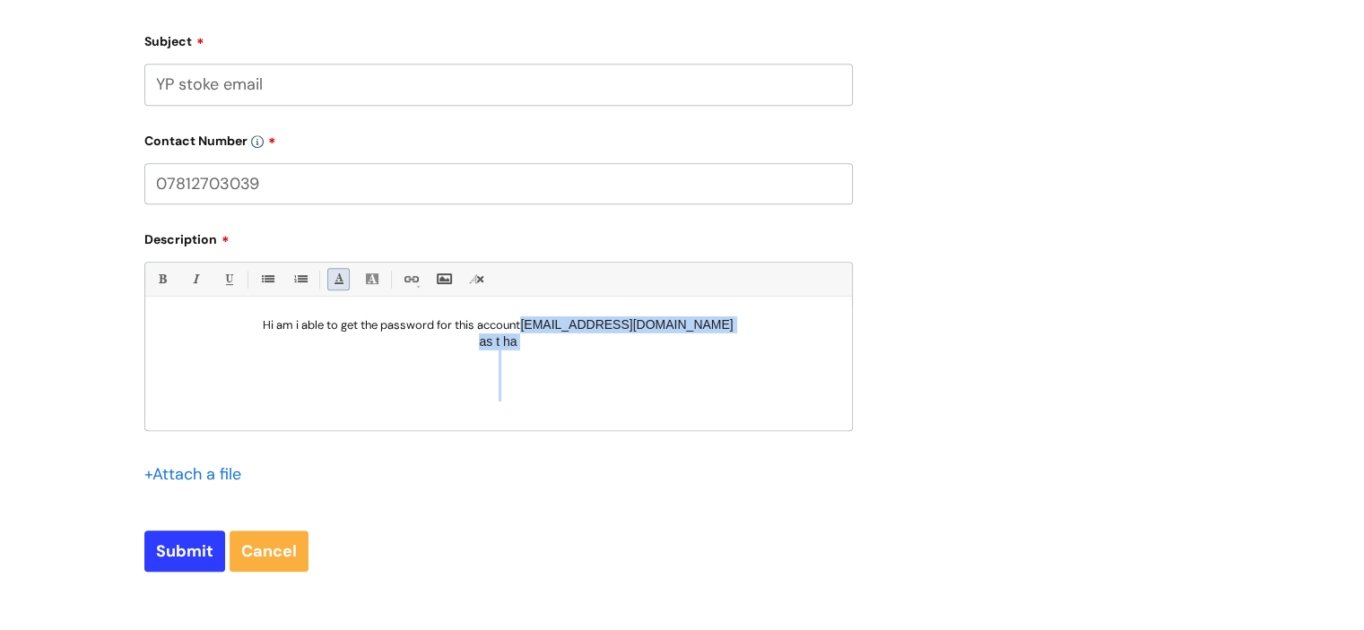
click at [337, 272] on link "Font Color" at bounding box center [338, 279] width 22 height 22
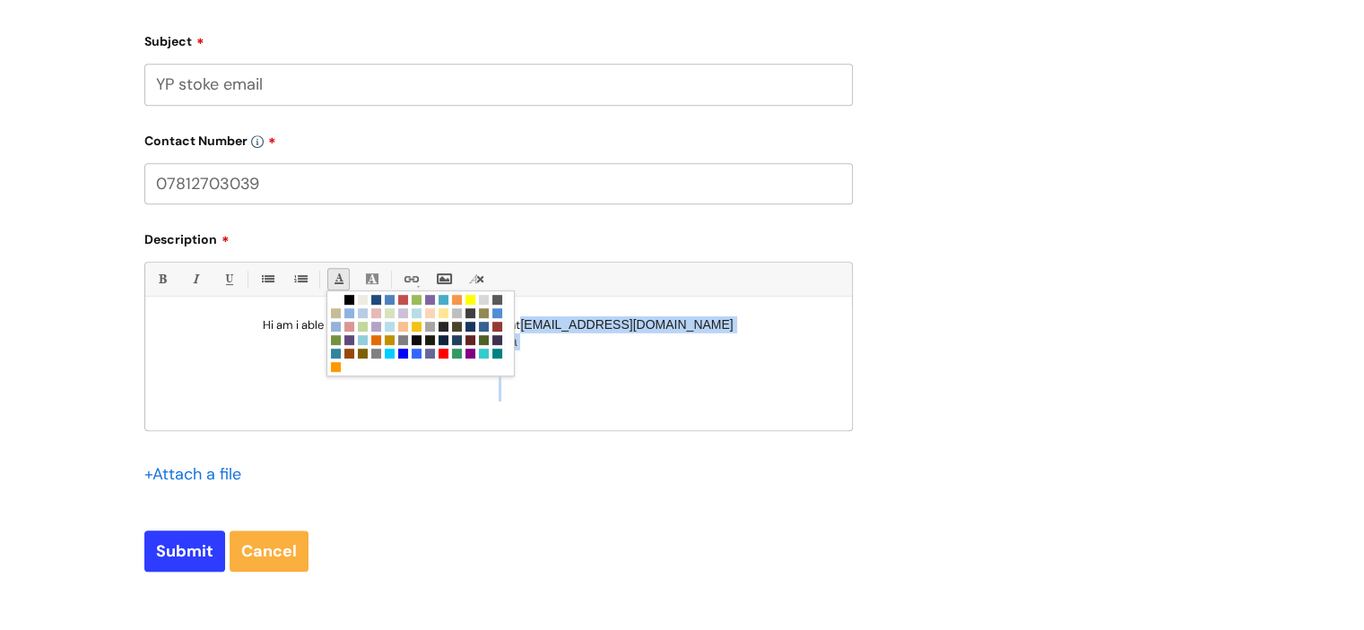
click at [337, 272] on link "Font Color" at bounding box center [338, 279] width 22 height 22
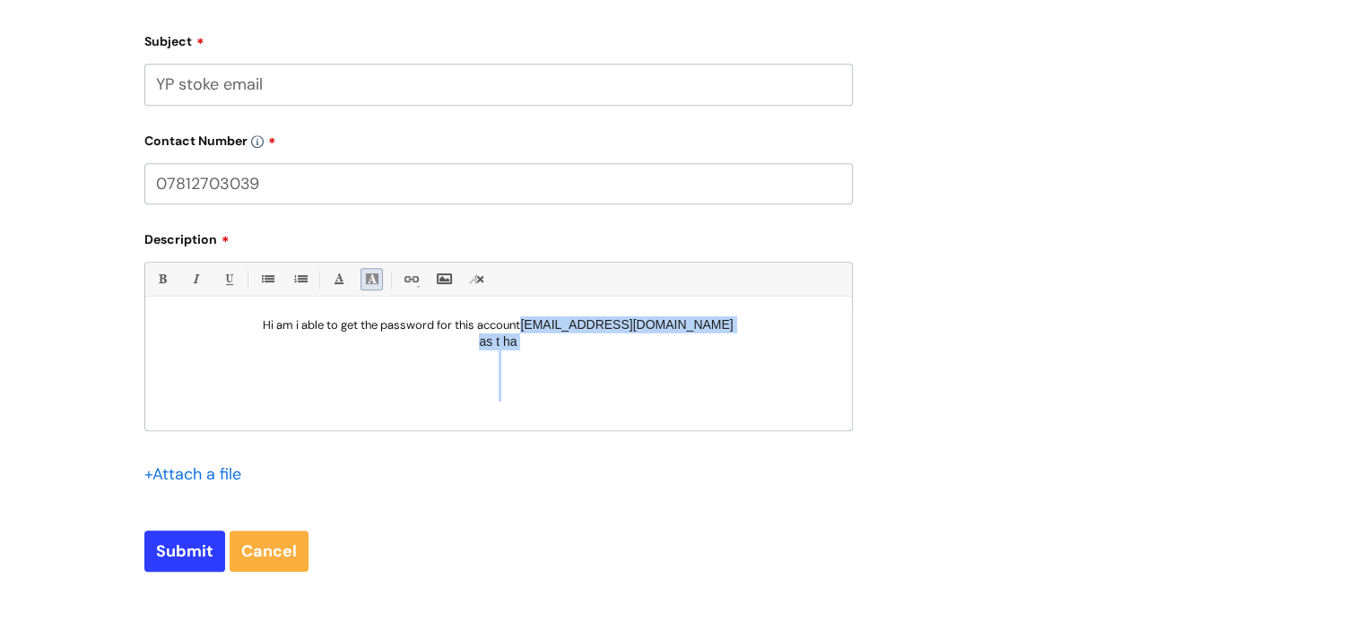
click at [369, 279] on link "Back Color" at bounding box center [371, 279] width 22 height 22
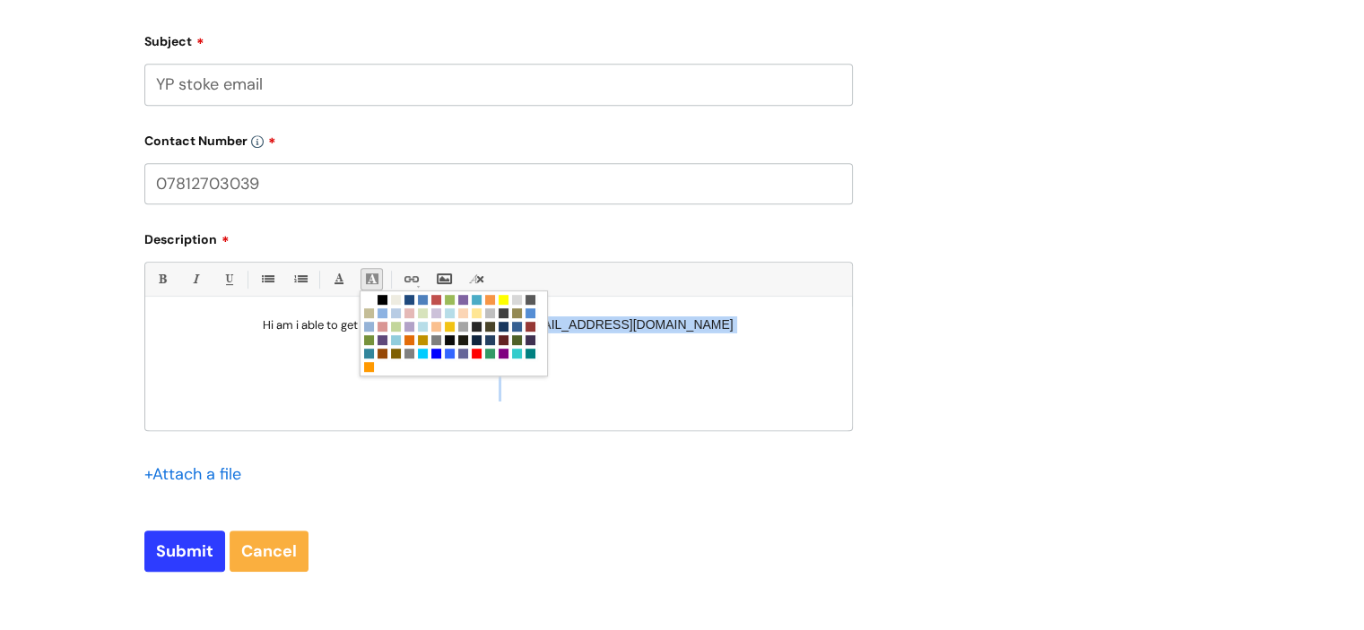
click at [368, 300] on link at bounding box center [368, 299] width 13 height 13
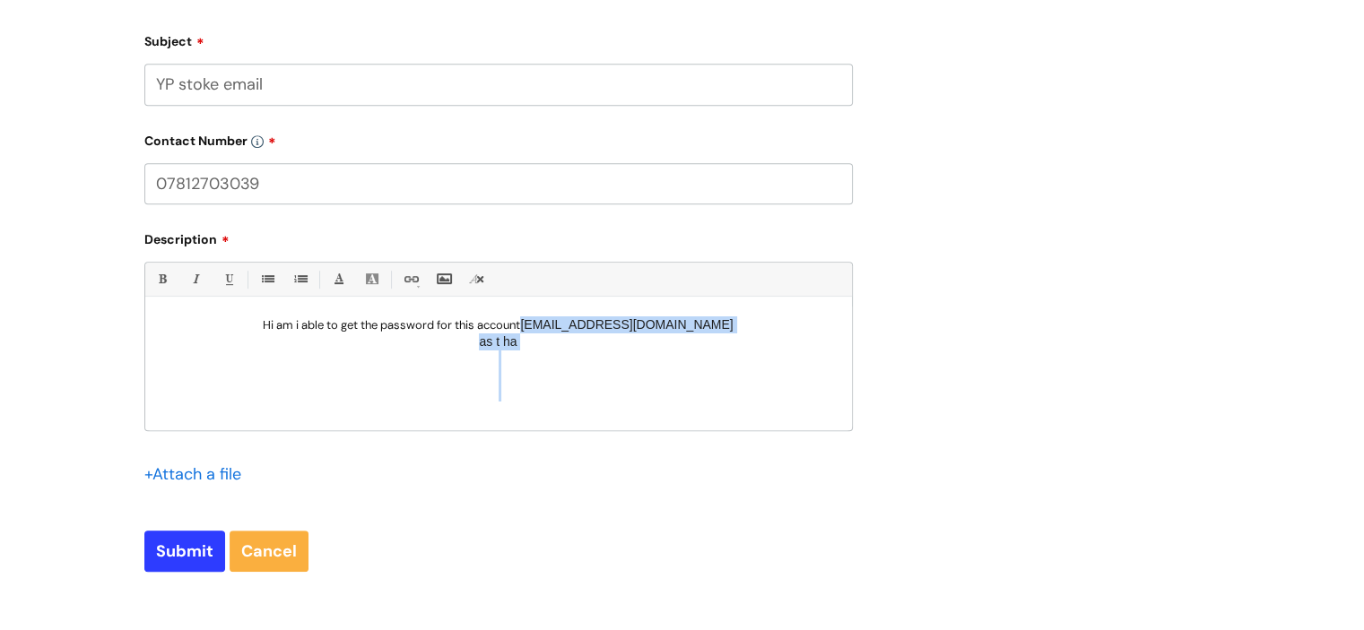
click at [680, 416] on p at bounding box center [499, 410] width 680 height 17
drag, startPoint x: 543, startPoint y: 324, endPoint x: 333, endPoint y: 331, distance: 210.9
click at [333, 331] on p "Hi am i able to get the password for this account ypreferrals@sotcdas.org.uk" at bounding box center [499, 325] width 680 height 17
click at [274, 328] on p "Hi am i able to get the password for this account ypreferrals@sotcdas.org.uk" at bounding box center [499, 325] width 680 height 17
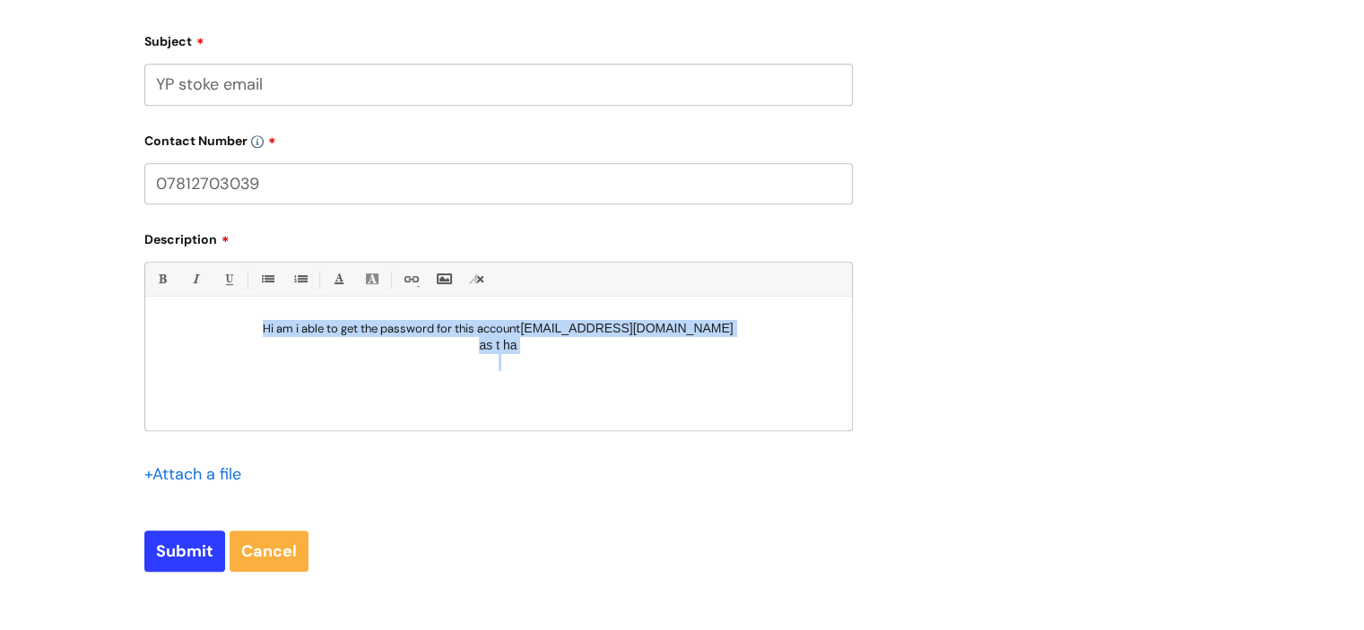
drag, startPoint x: 258, startPoint y: 309, endPoint x: 822, endPoint y: 376, distance: 567.9
click at [822, 376] on div "Hi am i able to get the password for this account ypreferrals@sotcdas.org.uk as…" at bounding box center [498, 369] width 707 height 124
click at [164, 281] on link "Bold (Ctrl-B)" at bounding box center [162, 279] width 22 height 22
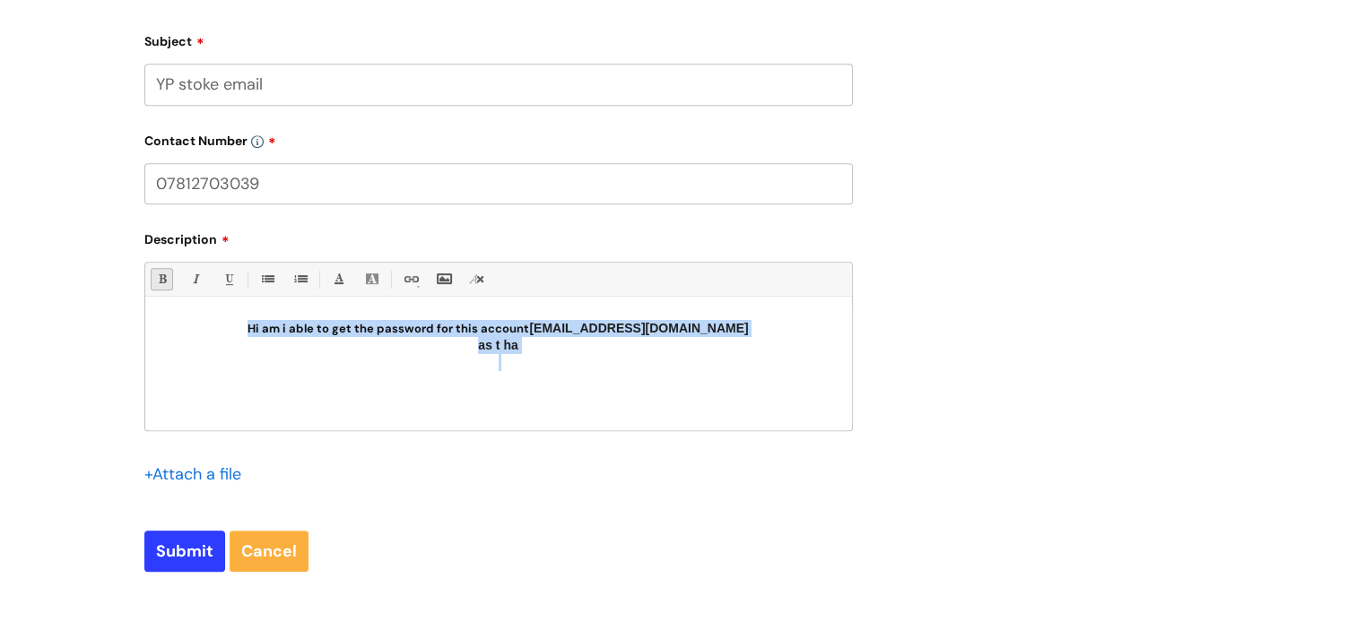
click at [164, 281] on link "Bold (Ctrl-B)" at bounding box center [162, 279] width 22 height 22
click at [237, 276] on link "Underline(Ctrl-U)" at bounding box center [228, 279] width 22 height 22
click at [344, 281] on link "Font Color" at bounding box center [338, 279] width 22 height 22
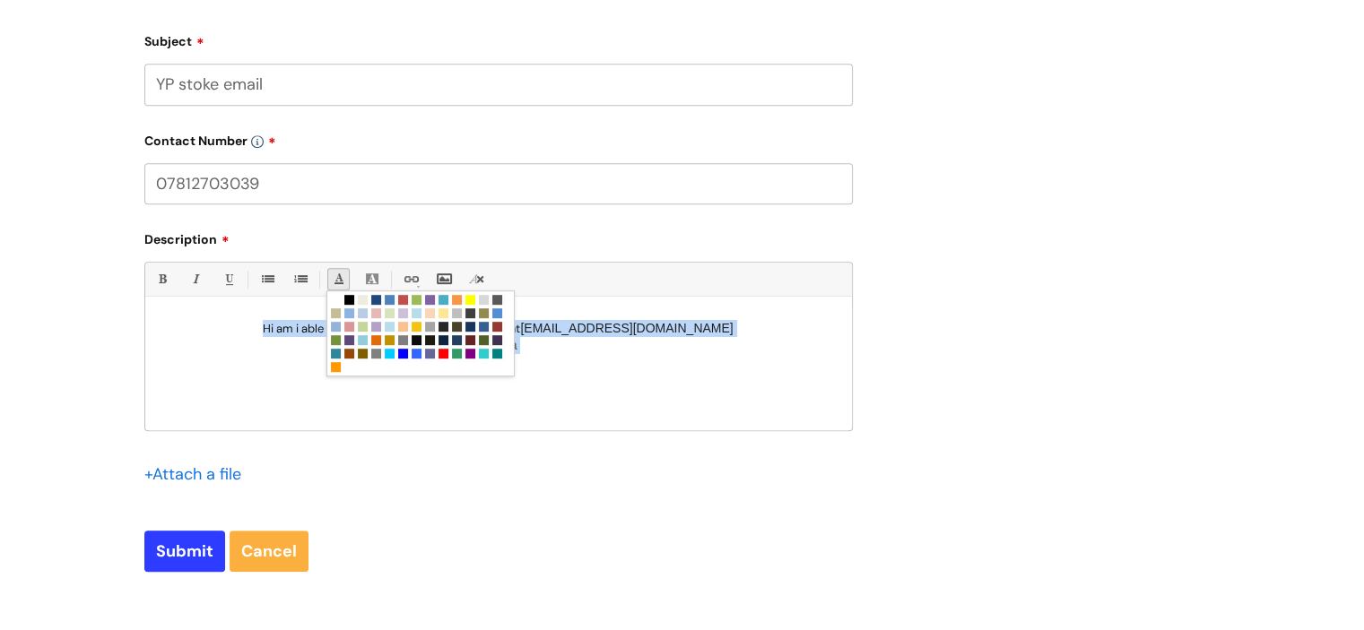
click at [251, 320] on p "Hi am i able to get the password for this account ypreferrals@sotcdas.org.uk" at bounding box center [499, 328] width 680 height 17
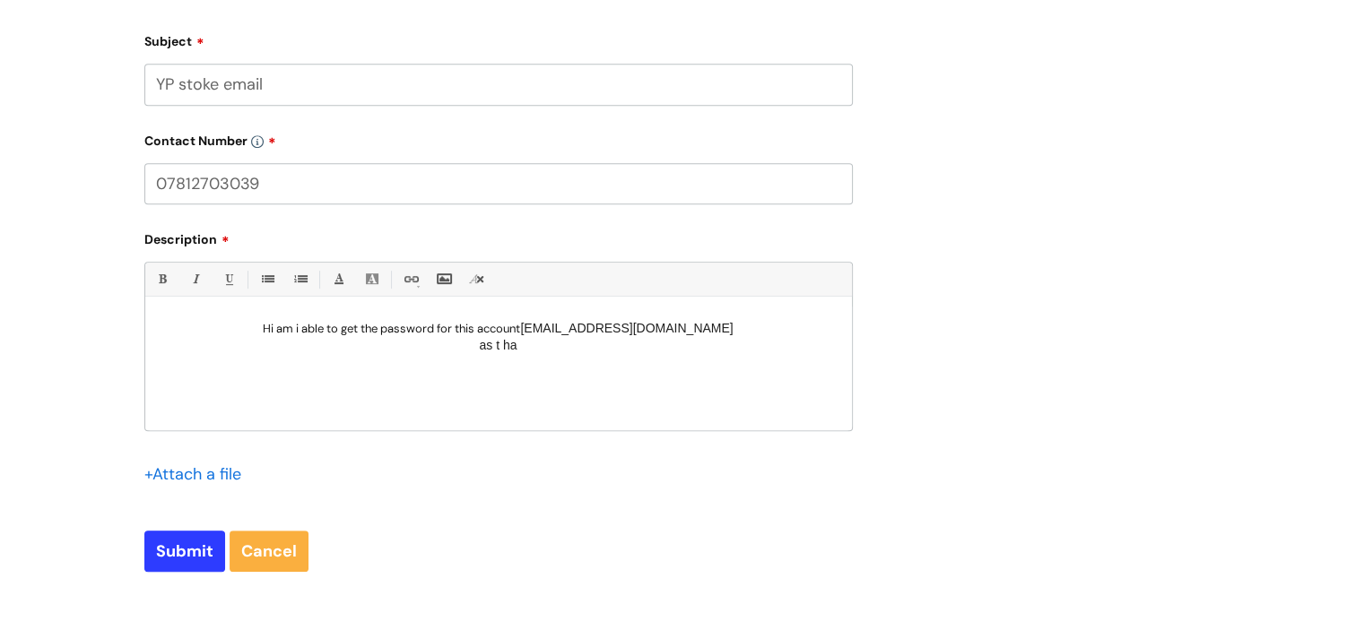
click at [248, 334] on p "Hi am i able to get the password for this account ypreferrals@sotcdas.org.uk" at bounding box center [499, 328] width 680 height 17
click at [562, 352] on p "as t ha" at bounding box center [499, 345] width 680 height 17
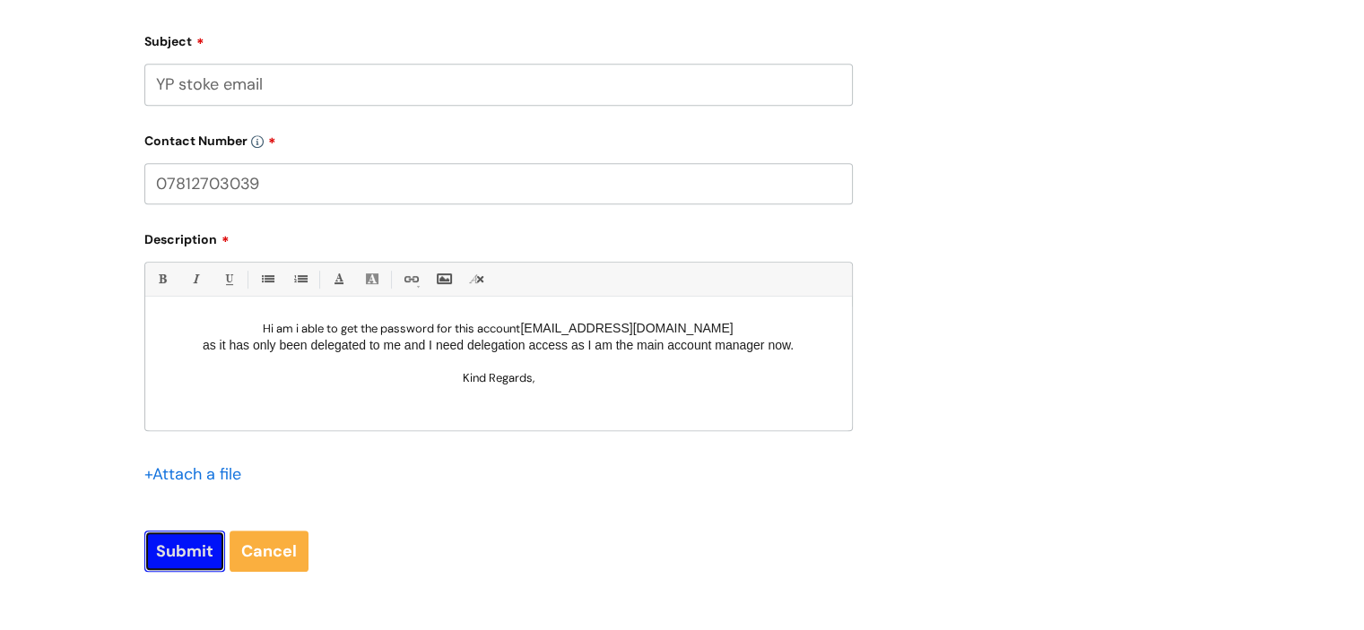
click at [185, 560] on input "Submit" at bounding box center [184, 551] width 81 height 41
type input "Please Wait..."
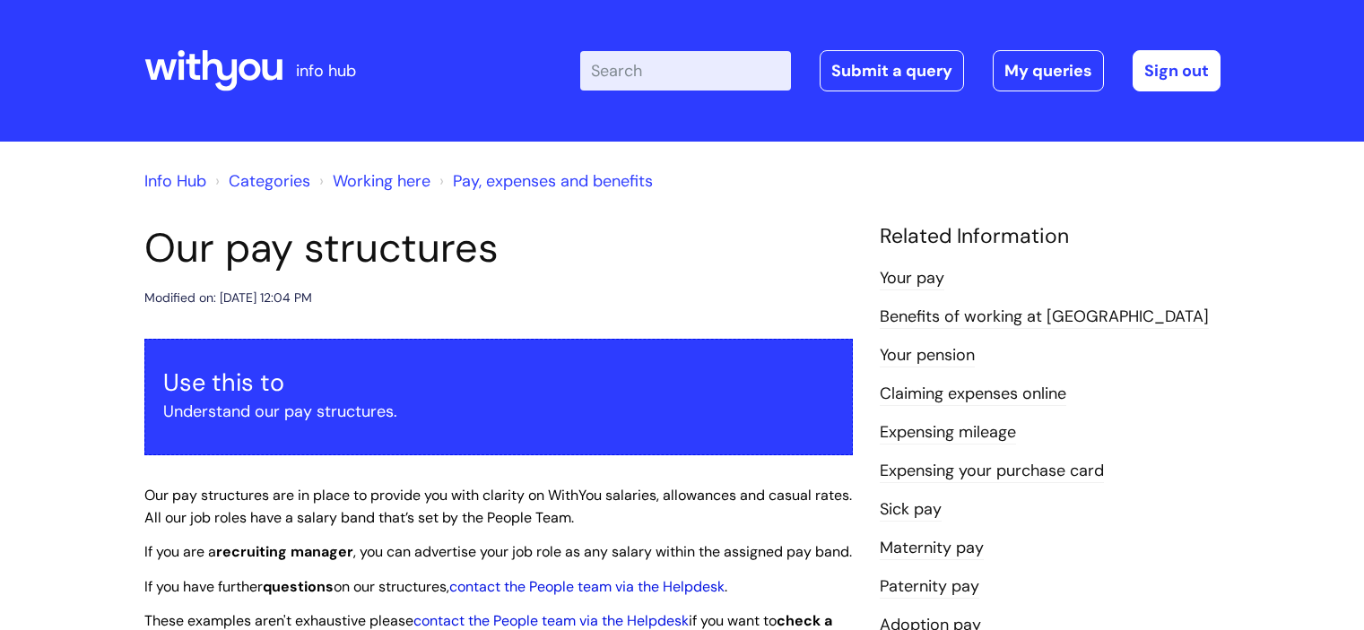
scroll to position [2001, 0]
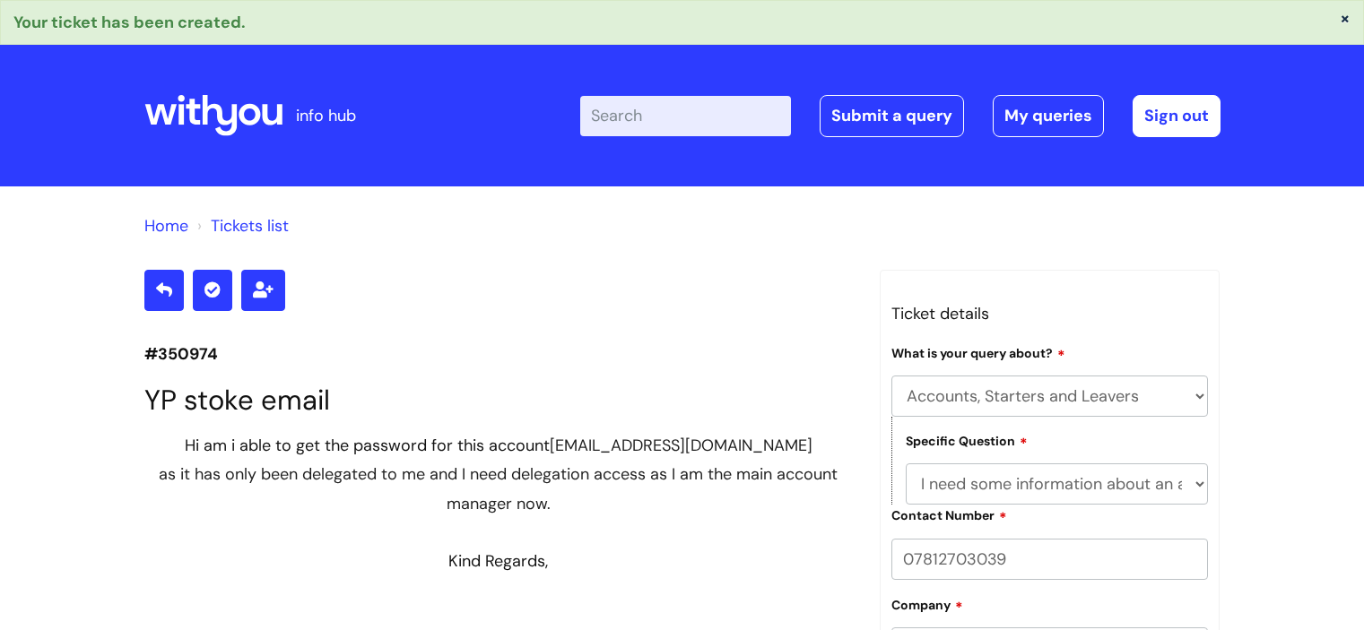
select select "Accounts, Starters and Leavers"
select select "I need some information about an account"
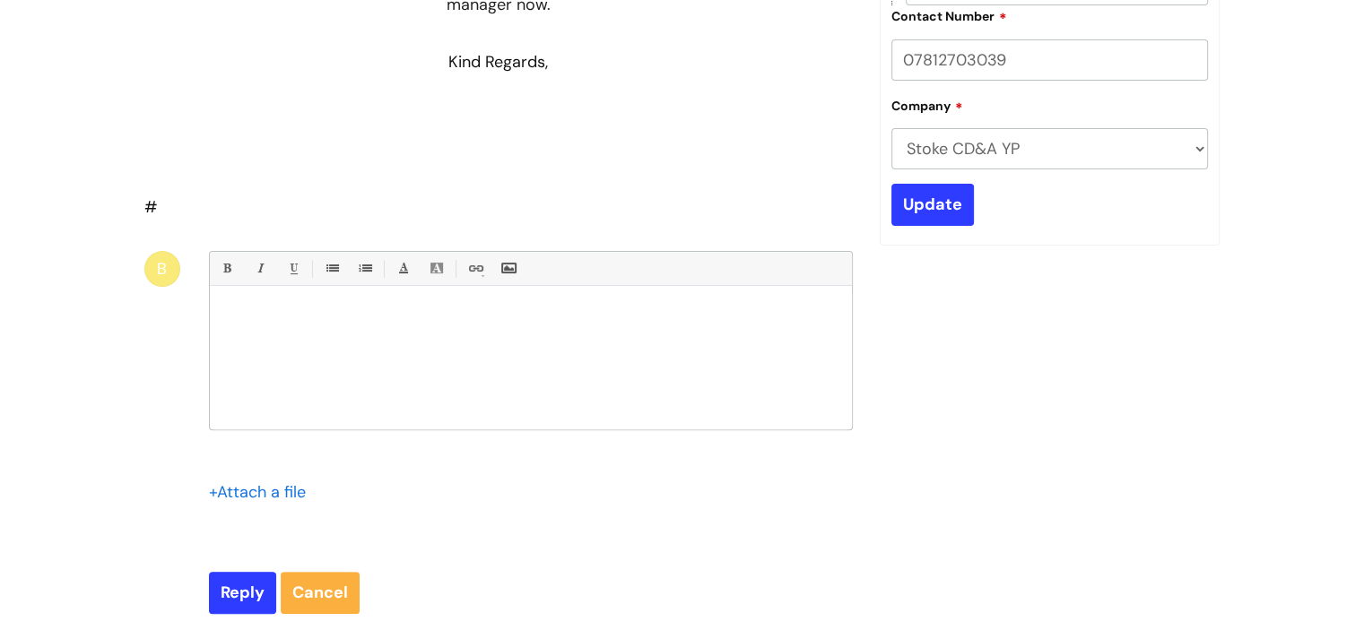
scroll to position [499, 0]
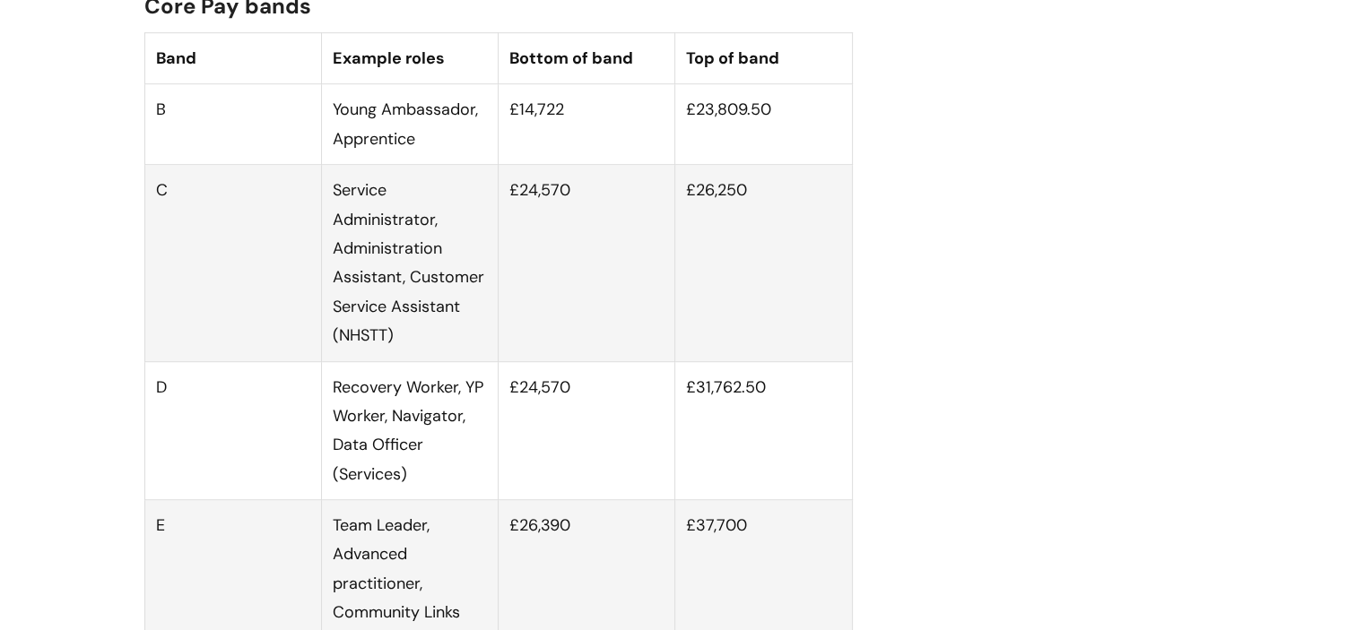
scroll to position [1155, 0]
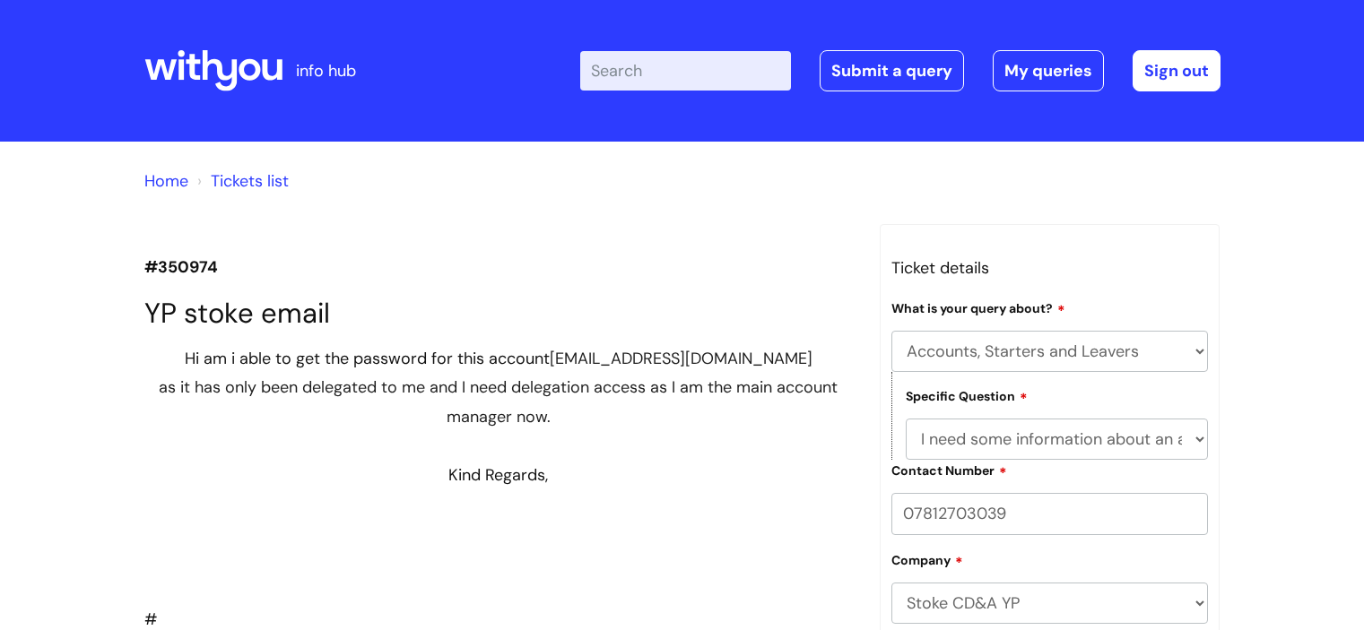
select select "Accounts, Starters and Leavers"
select select "I need some information about an account"
